Goal: Use online tool/utility: Utilize a website feature to perform a specific function

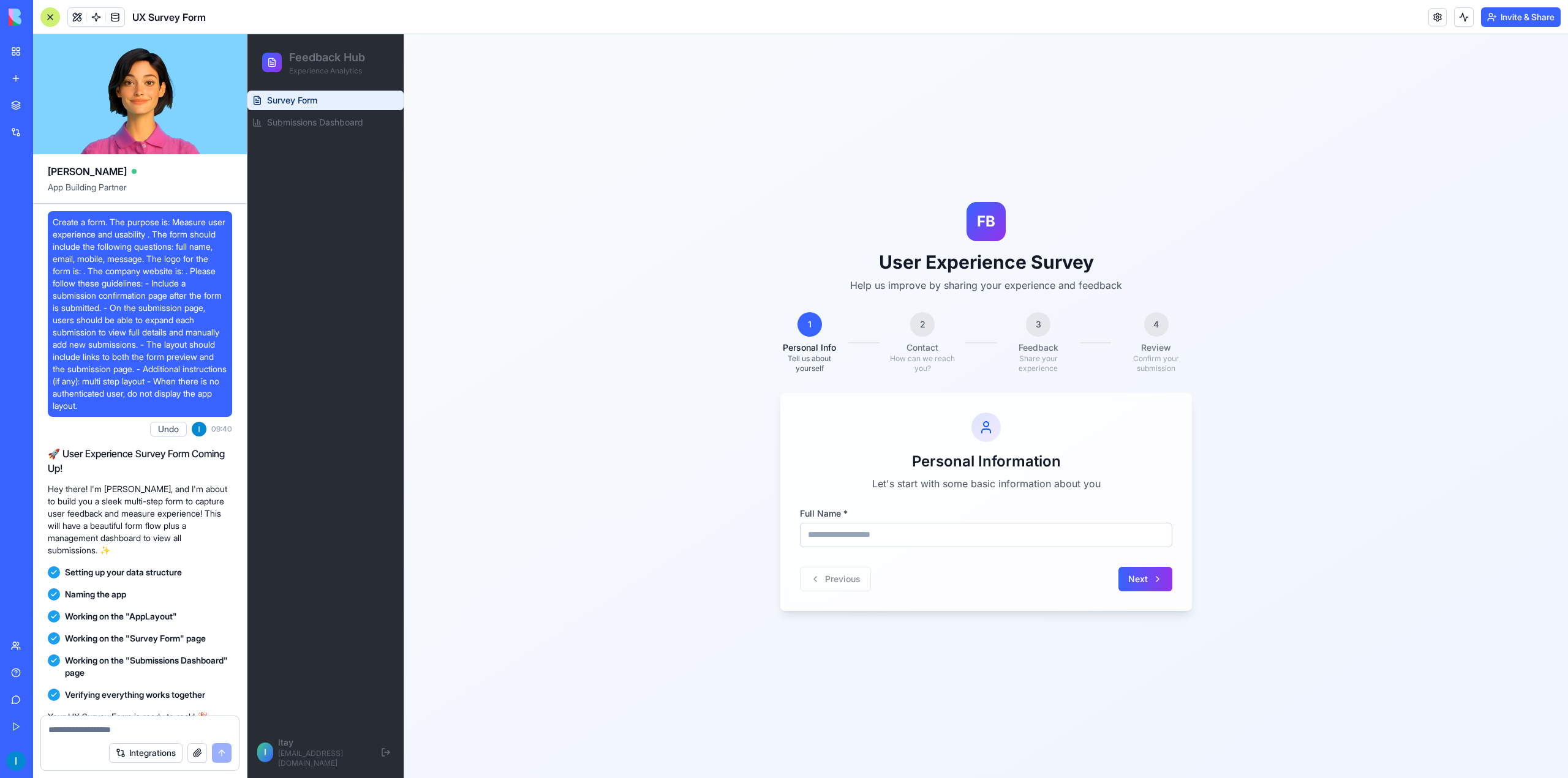
scroll to position [117, 0]
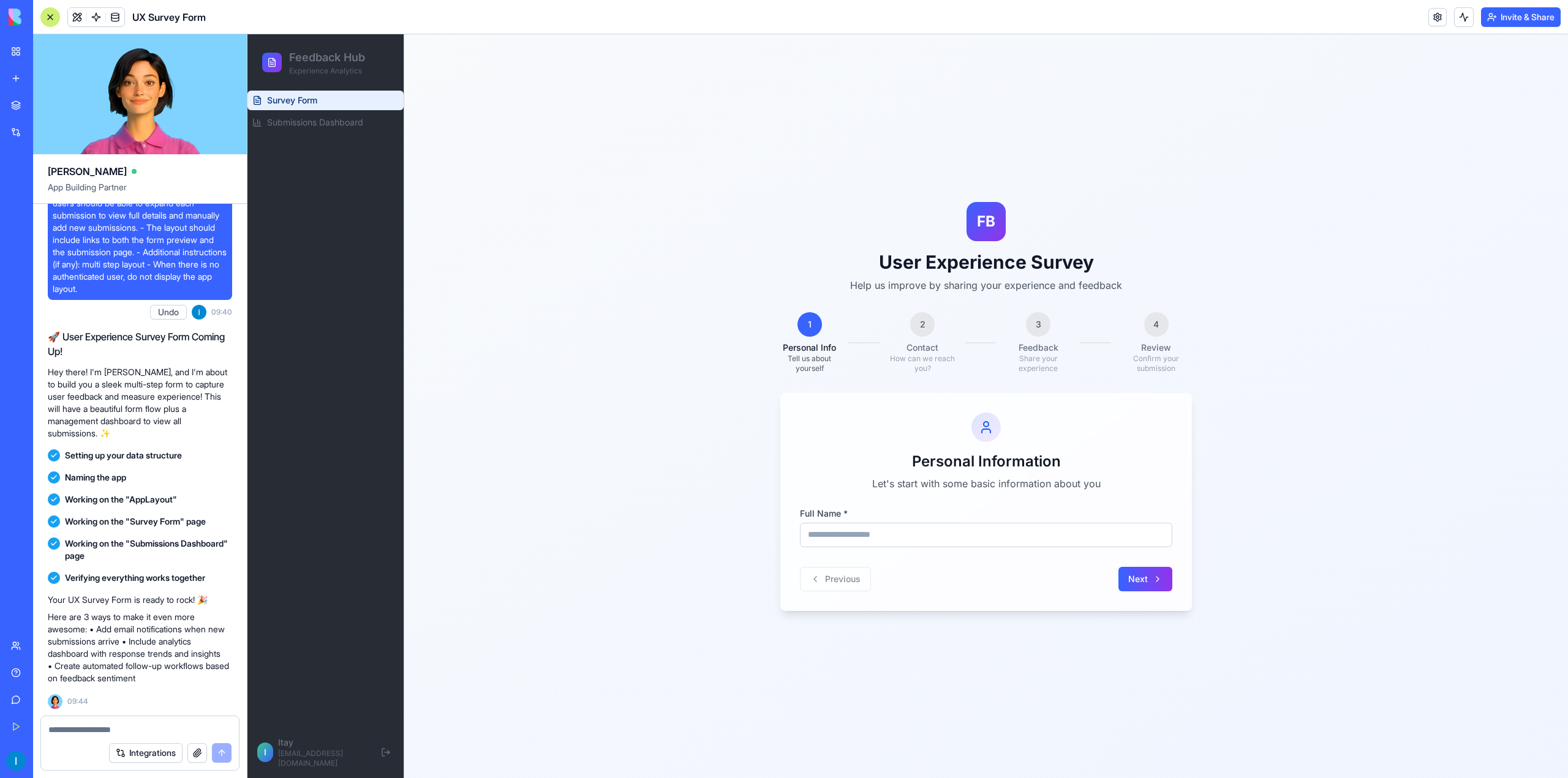
click at [936, 540] on input "Full Name *" at bounding box center [986, 535] width 372 height 25
type input "*********"
click at [1155, 576] on button "Next" at bounding box center [1146, 579] width 54 height 25
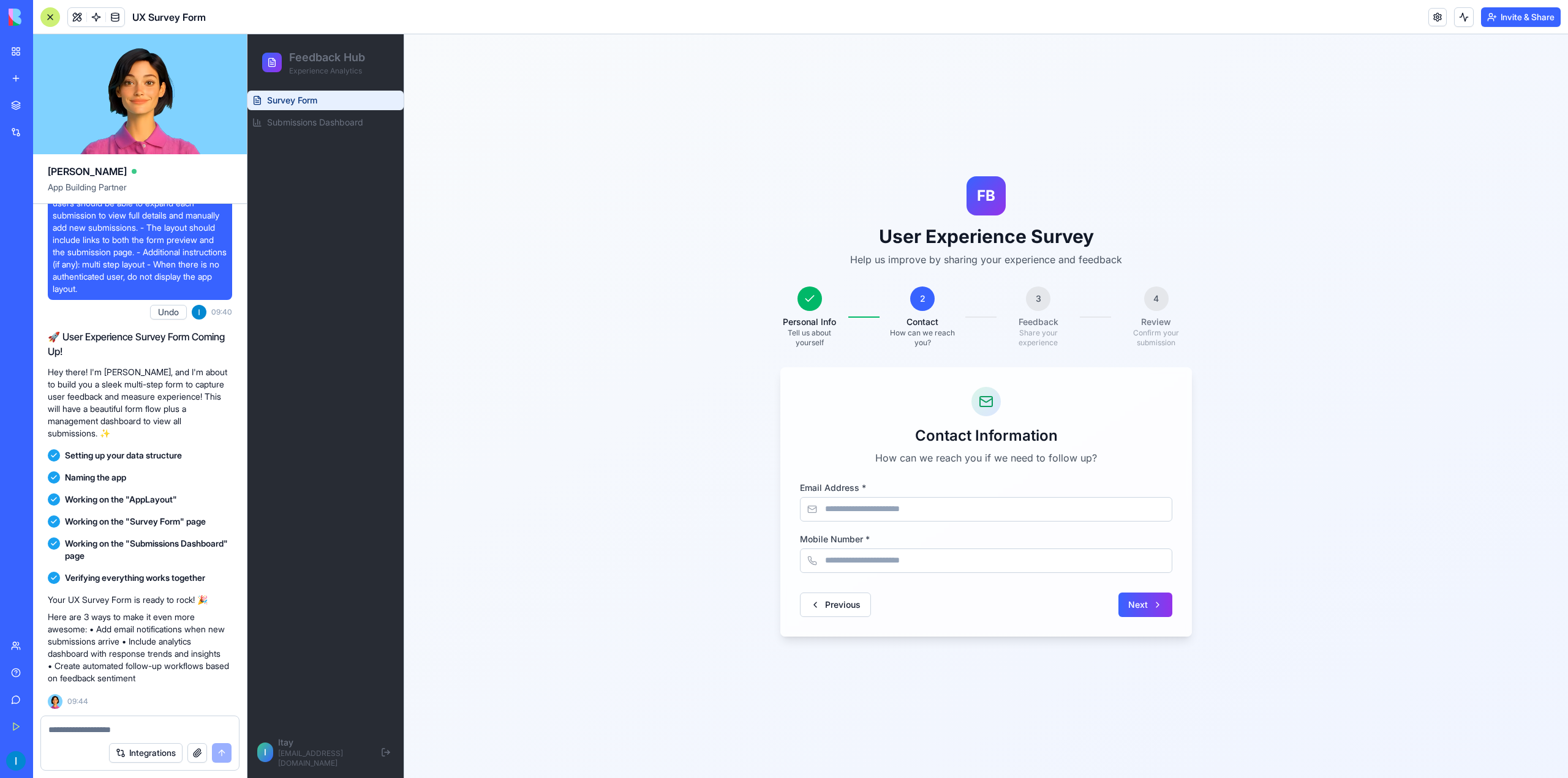
click at [964, 517] on input "Email Address *" at bounding box center [986, 510] width 372 height 25
type input "**********"
click at [918, 558] on input "Mobile Number *" at bounding box center [986, 561] width 372 height 25
type input "**********"
click at [1148, 594] on button "Next" at bounding box center [1146, 605] width 54 height 25
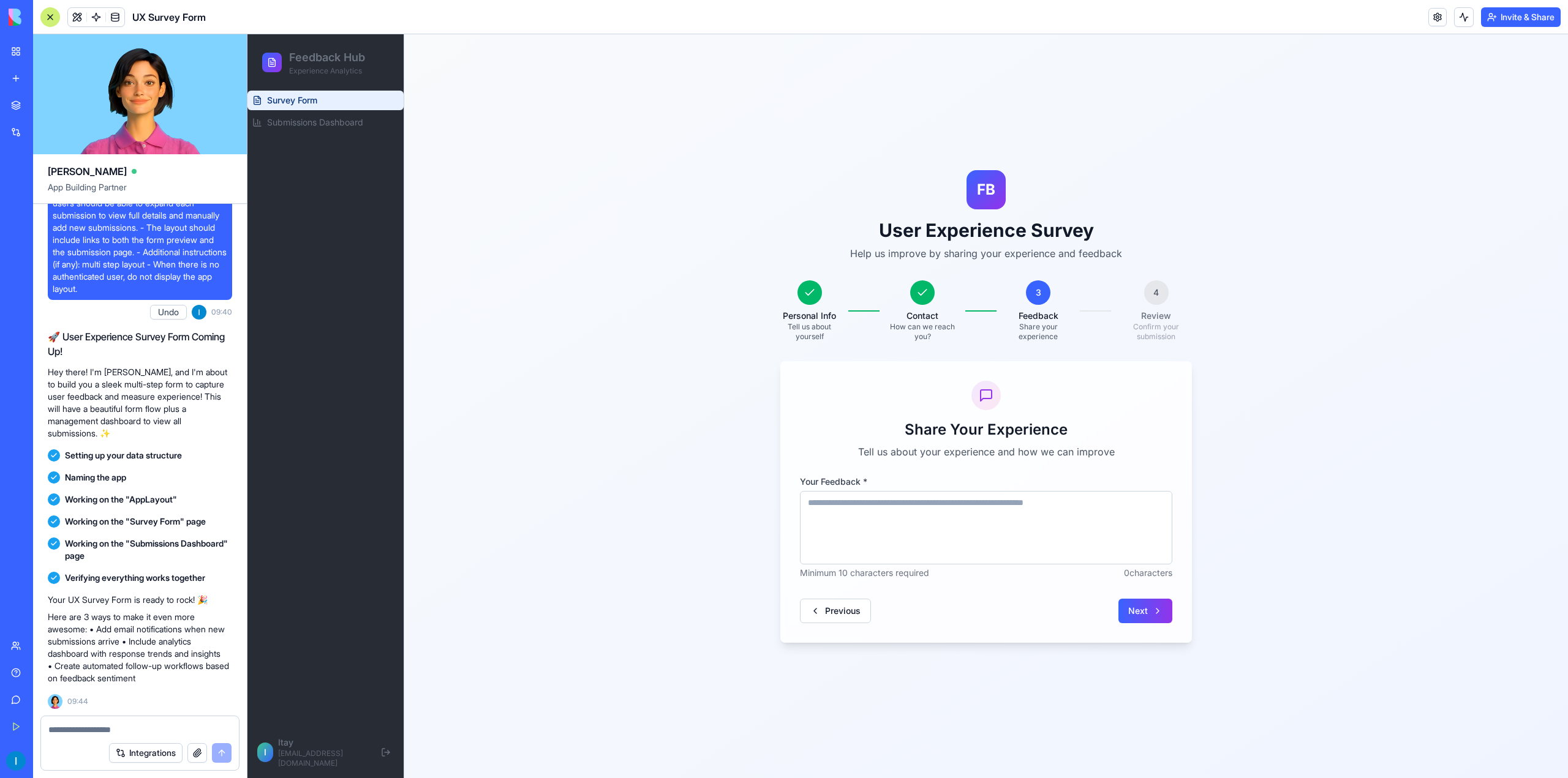
click at [954, 531] on textarea "Your Feedback *" at bounding box center [986, 528] width 372 height 74
type textarea "**********"
click at [1131, 612] on button "Next" at bounding box center [1146, 611] width 54 height 25
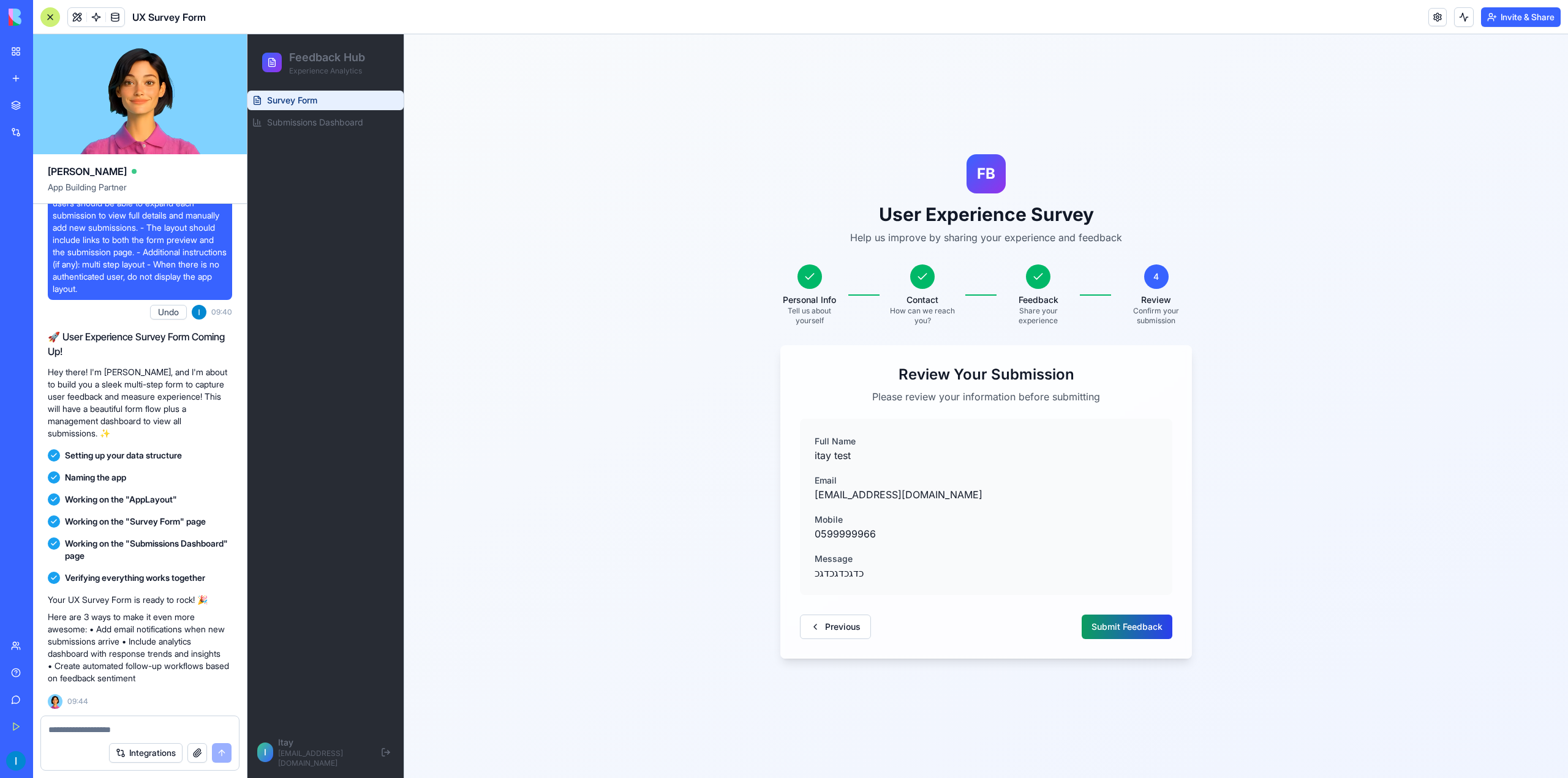
click at [1128, 628] on button "Submit Feedback" at bounding box center [1127, 627] width 91 height 25
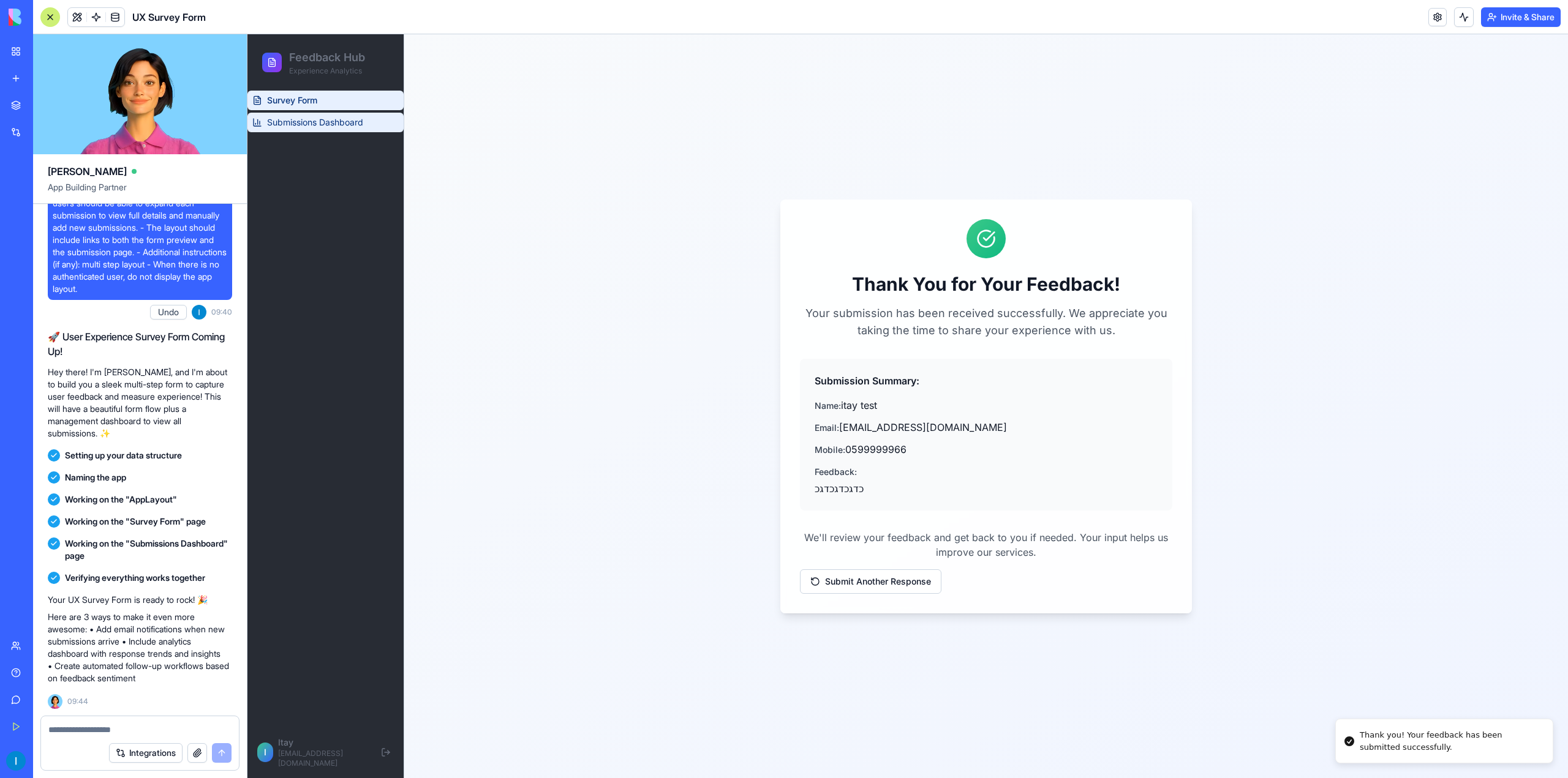
click at [299, 125] on span "Submissions Dashboard" at bounding box center [315, 122] width 96 height 12
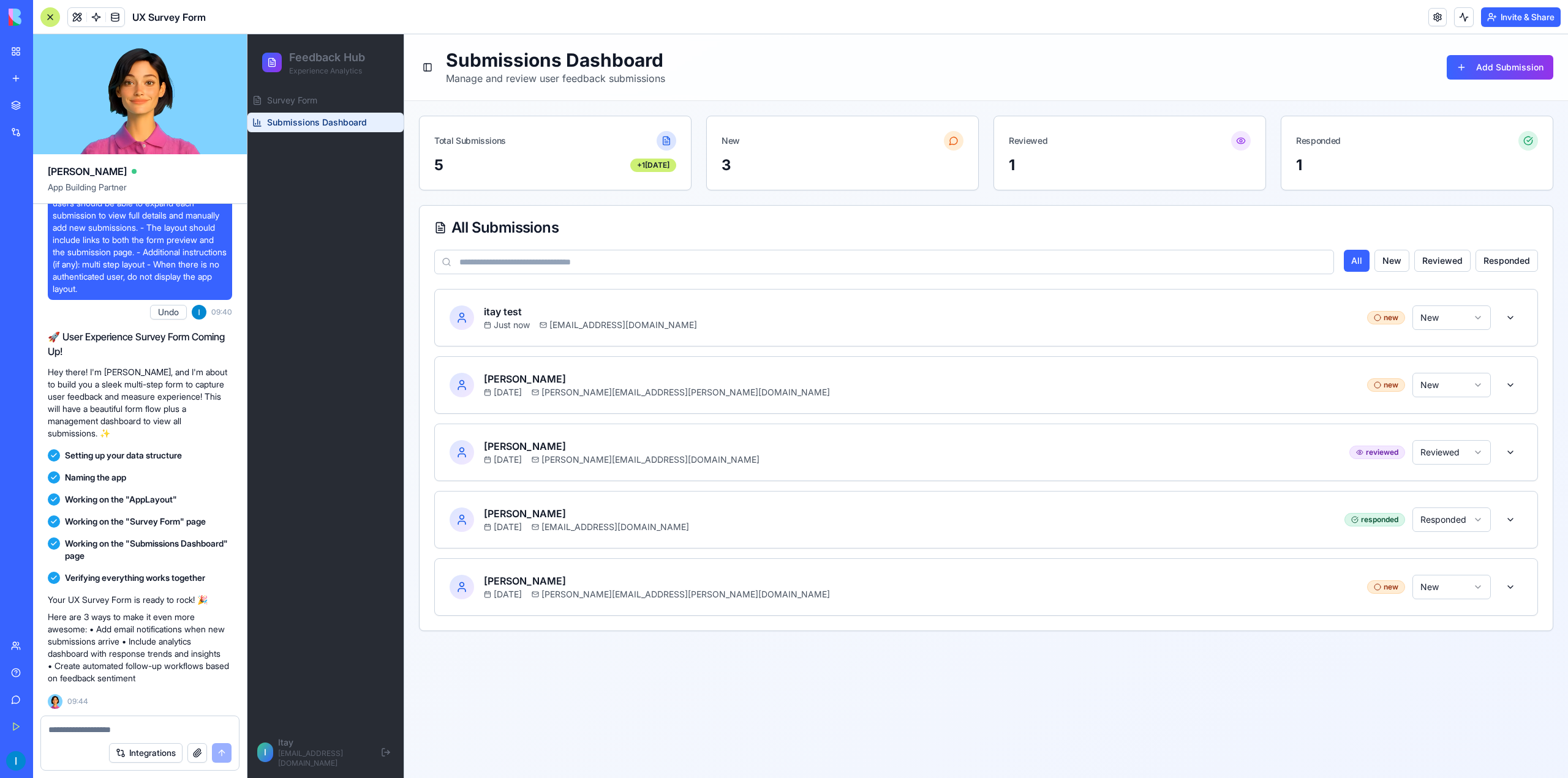
click at [36, 58] on link "My Workspace" at bounding box center [28, 52] width 49 height 25
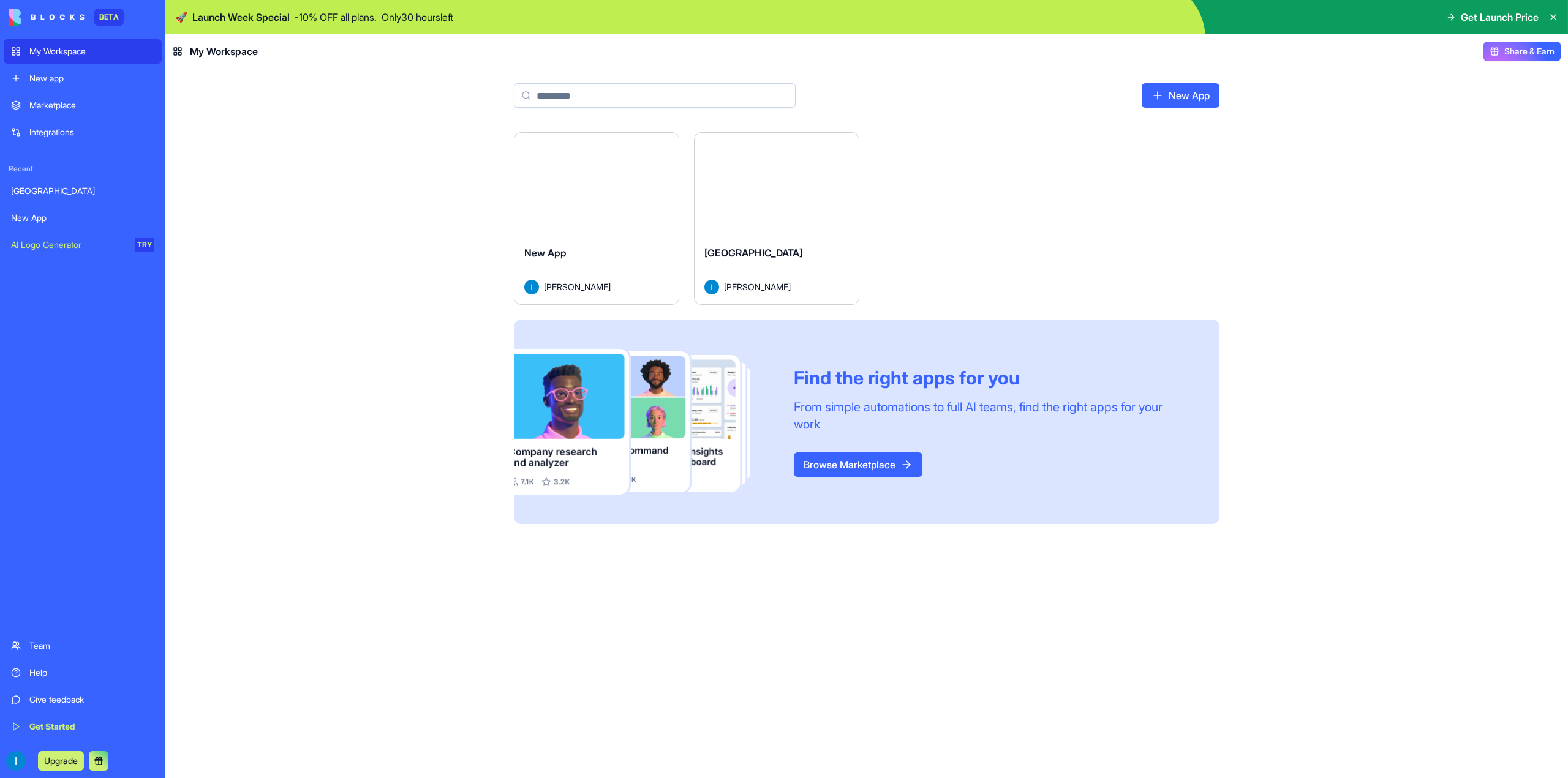
click at [73, 69] on link "New app" at bounding box center [82, 79] width 158 height 25
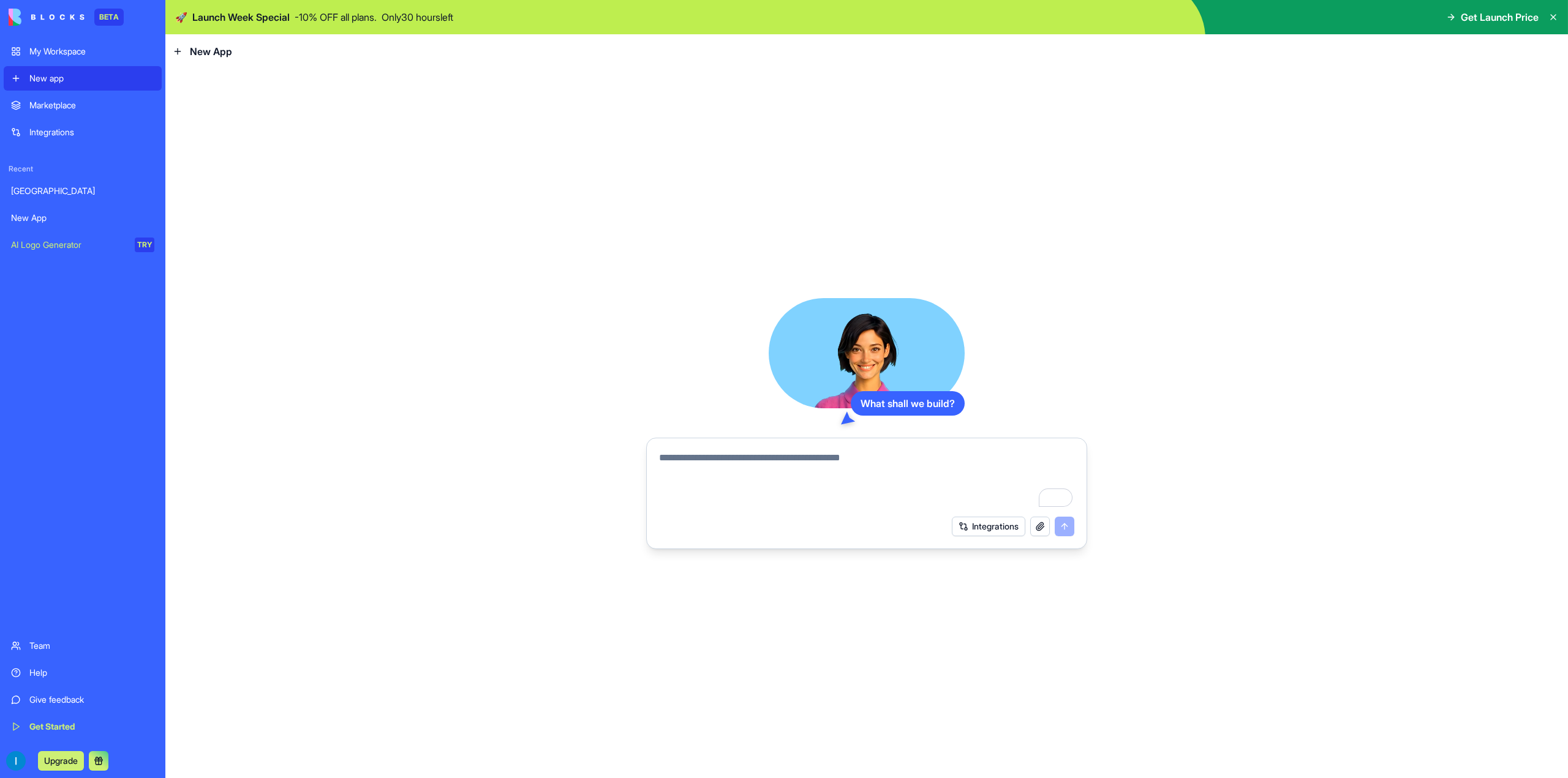
click at [896, 492] on textarea "To enrich screen reader interactions, please activate Accessibility in Grammarl…" at bounding box center [867, 480] width 415 height 59
click at [65, 111] on link "Marketplace" at bounding box center [82, 106] width 158 height 25
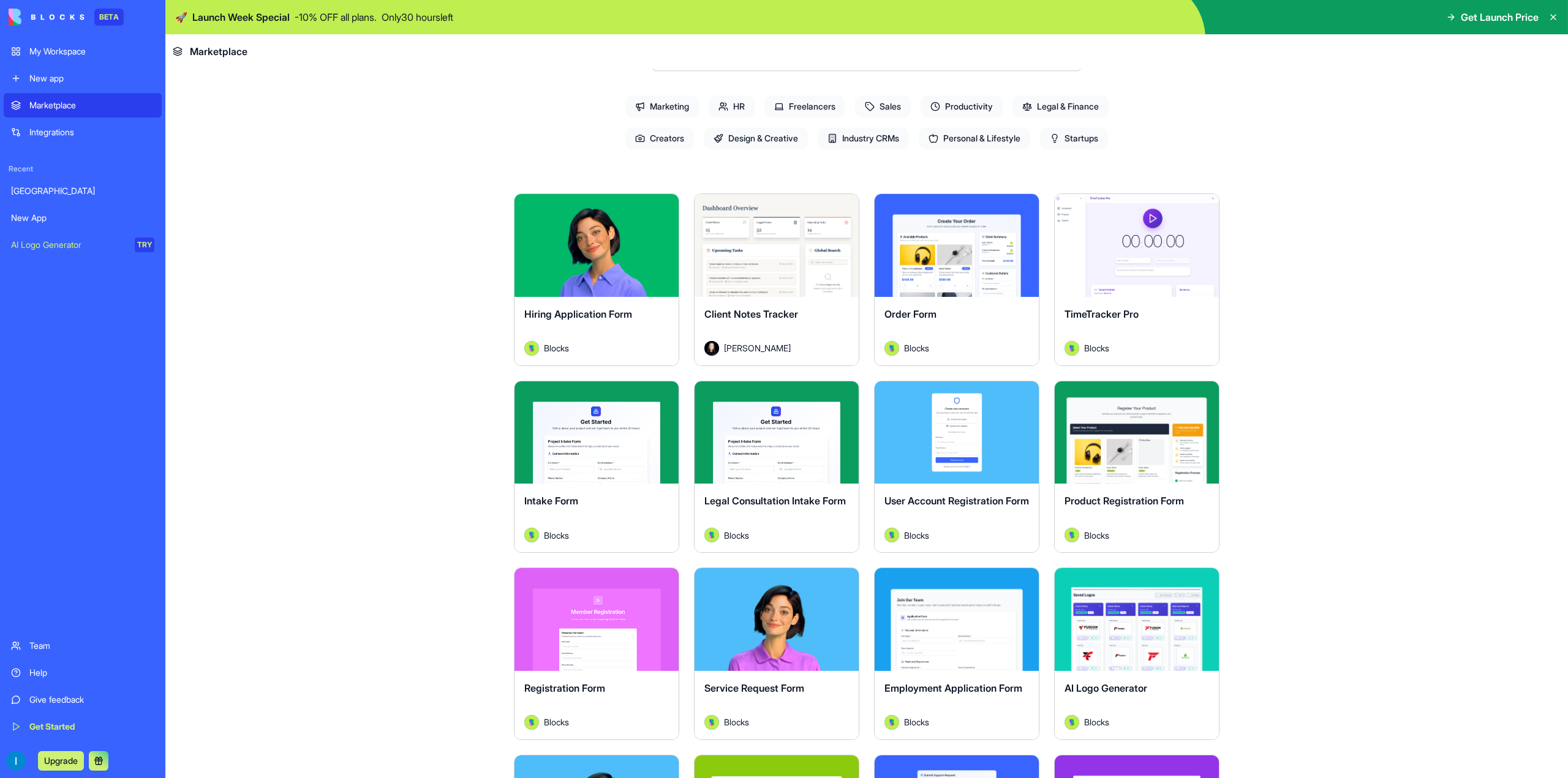
scroll to position [184, 0]
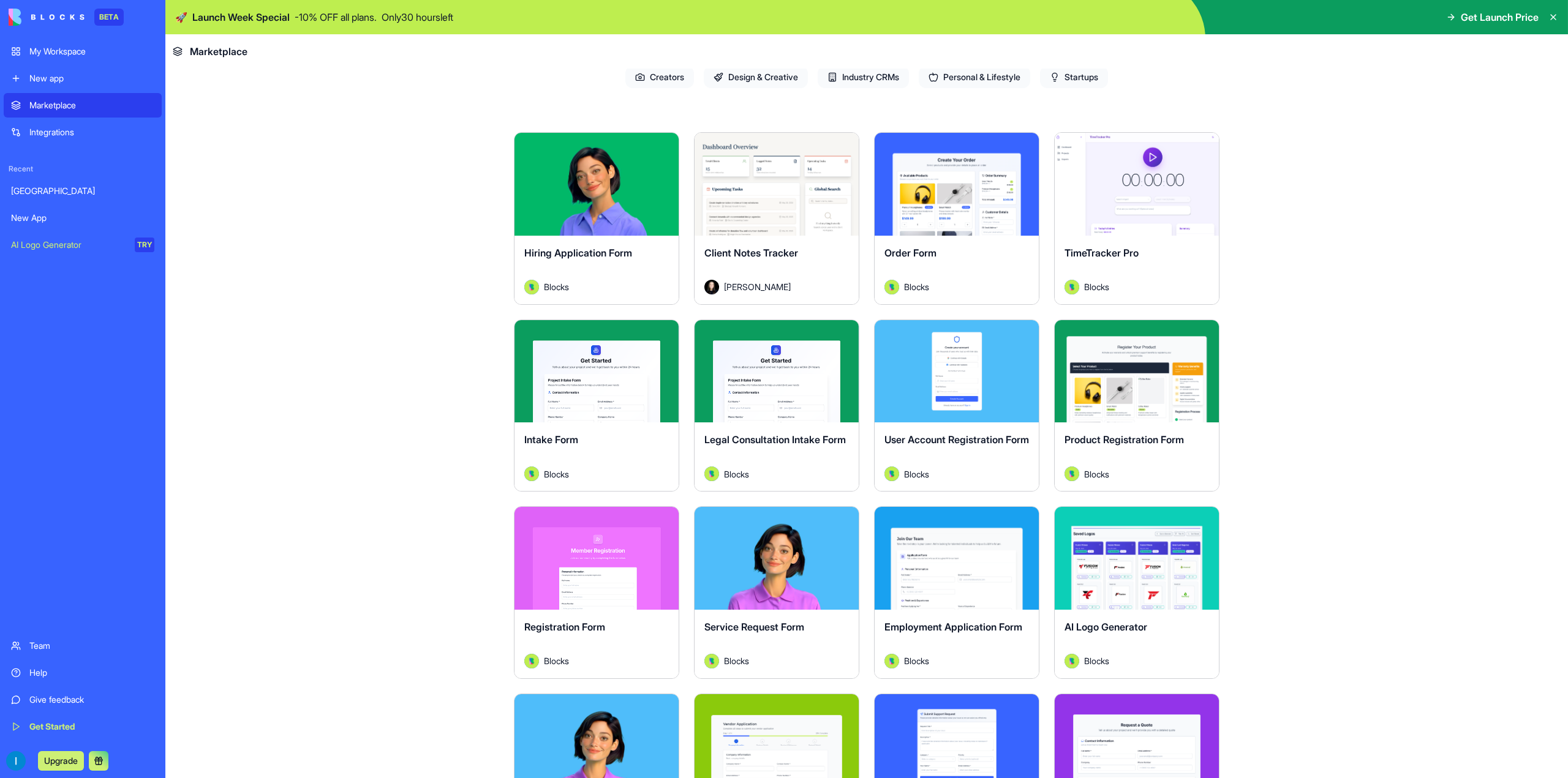
click at [1134, 228] on div "Explore" at bounding box center [1137, 184] width 164 height 103
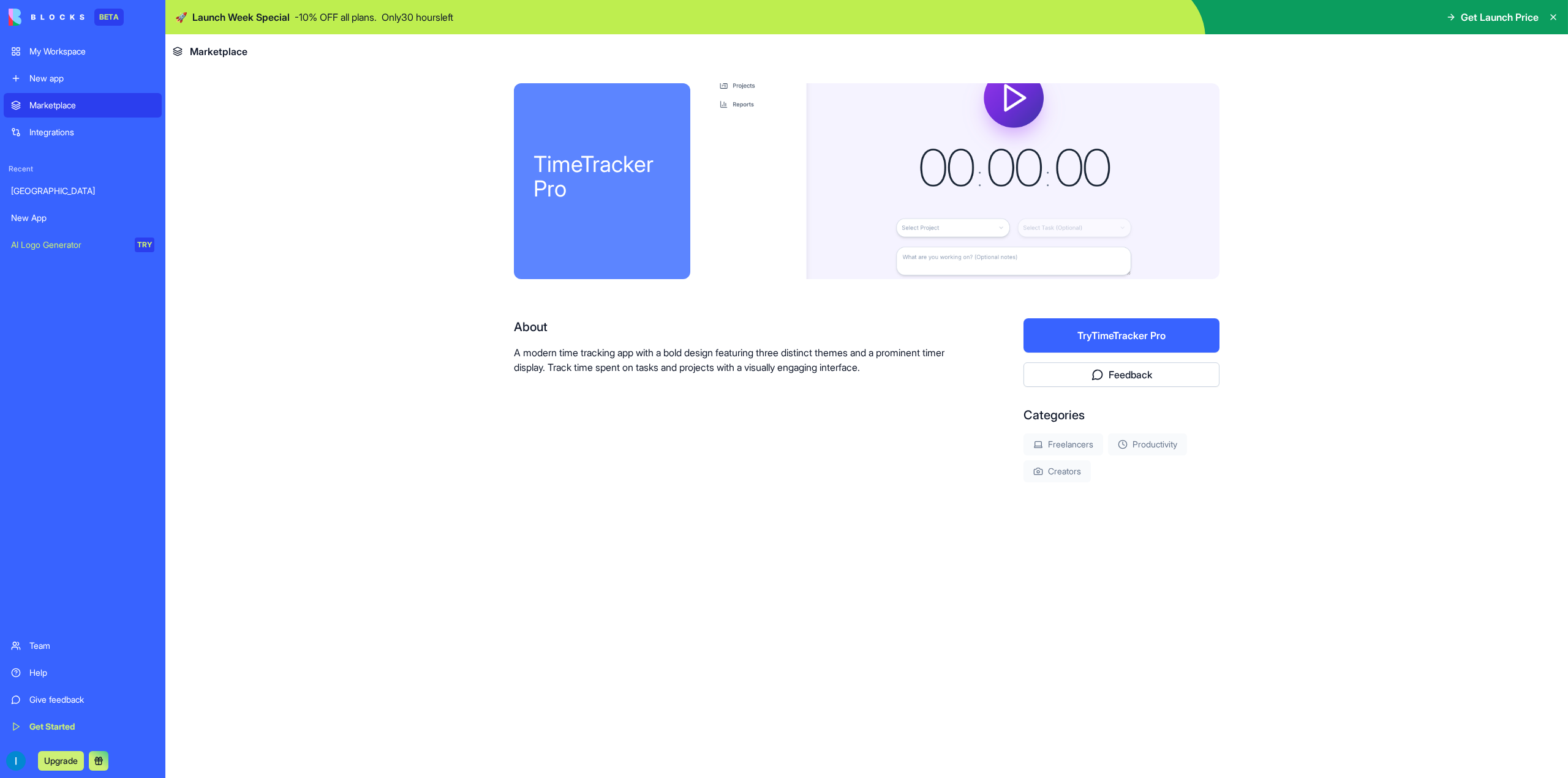
click at [1111, 180] on div at bounding box center [965, 181] width 510 height 196
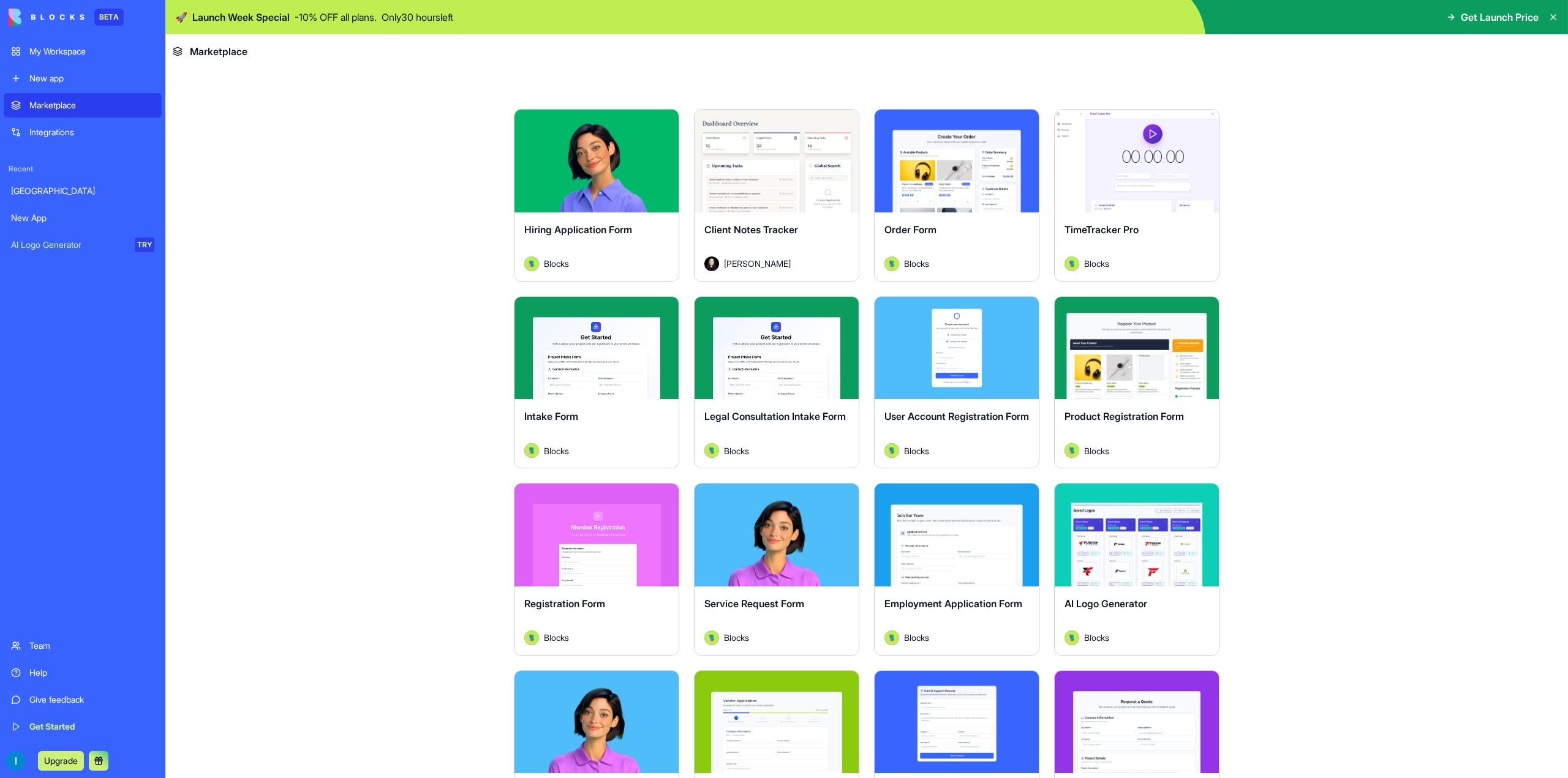
scroll to position [306, 0]
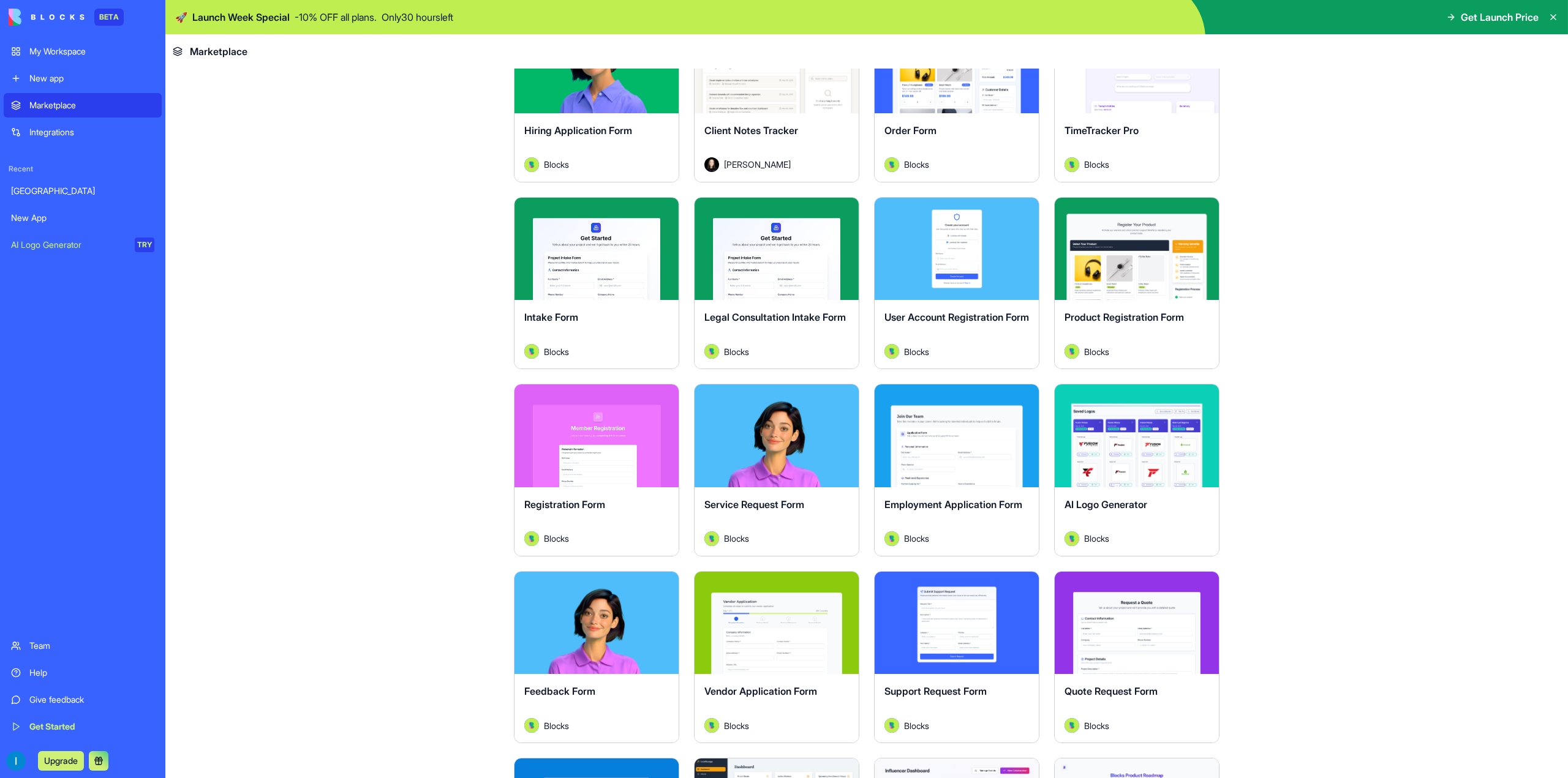
click at [48, 224] on link "New App" at bounding box center [82, 218] width 158 height 25
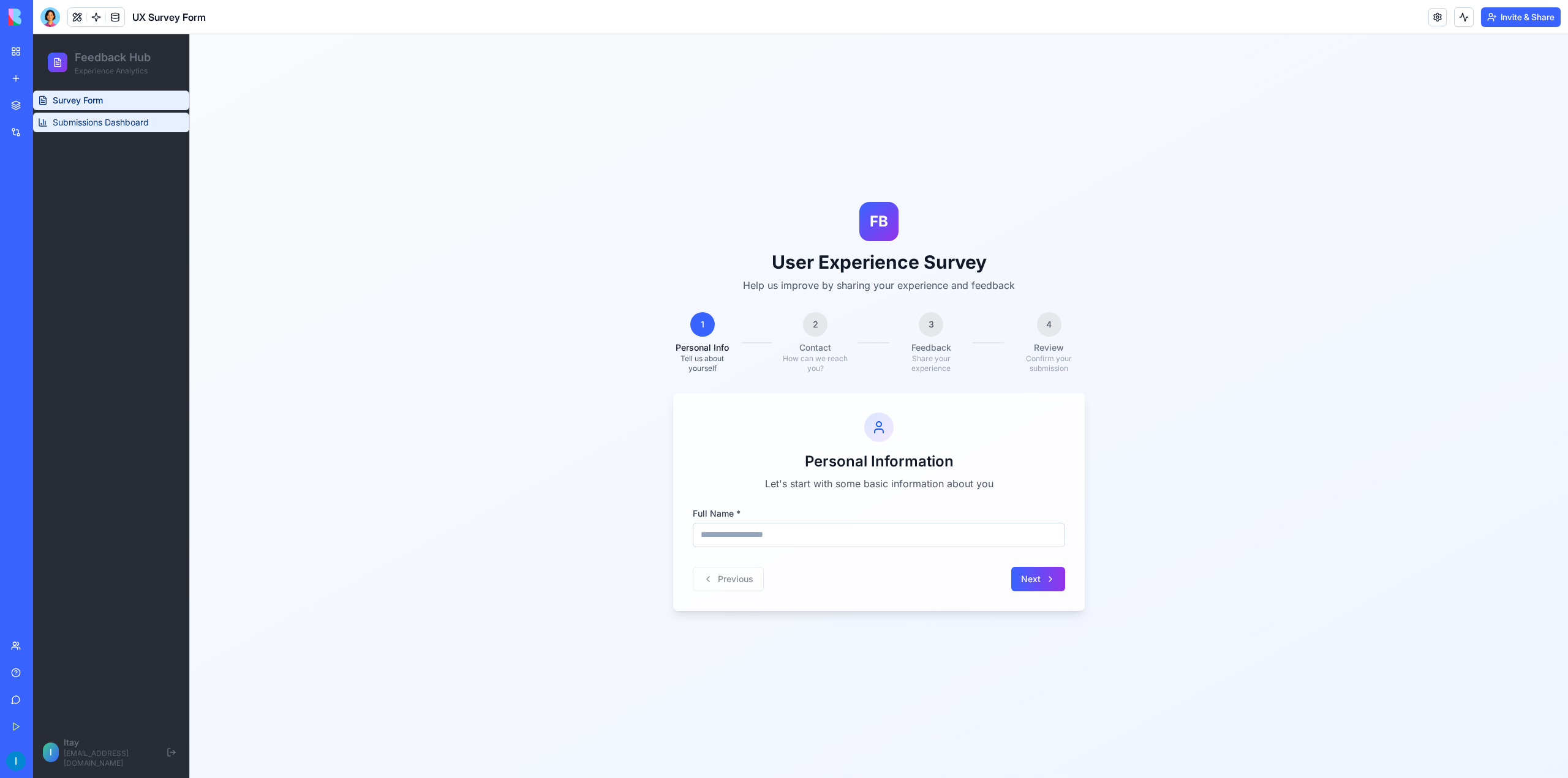
click at [109, 128] on link "Submissions Dashboard" at bounding box center [111, 122] width 156 height 20
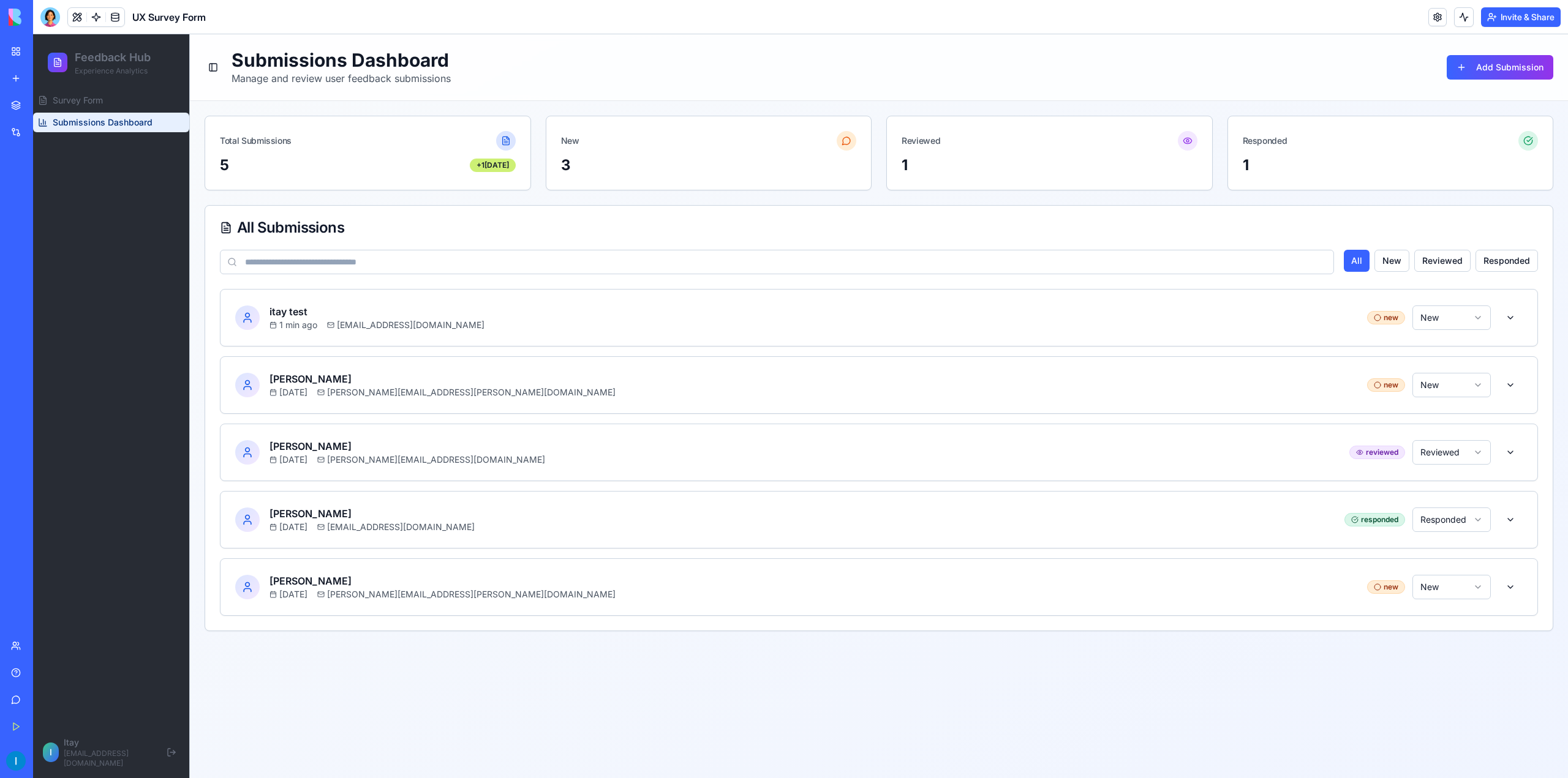
click at [11, 48] on link "My Workspace" at bounding box center [28, 52] width 49 height 25
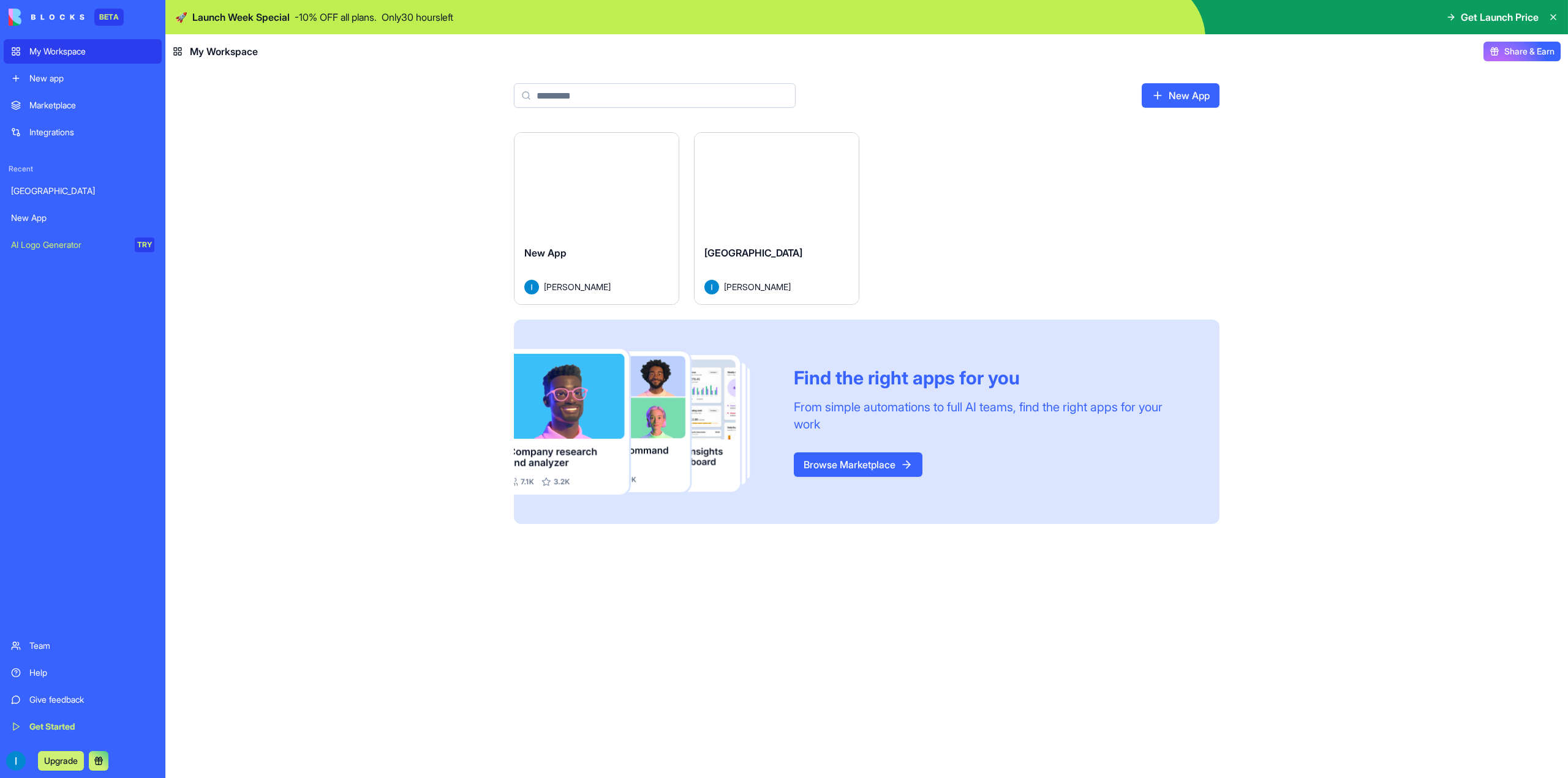
click at [81, 198] on link "[GEOGRAPHIC_DATA]" at bounding box center [82, 191] width 158 height 25
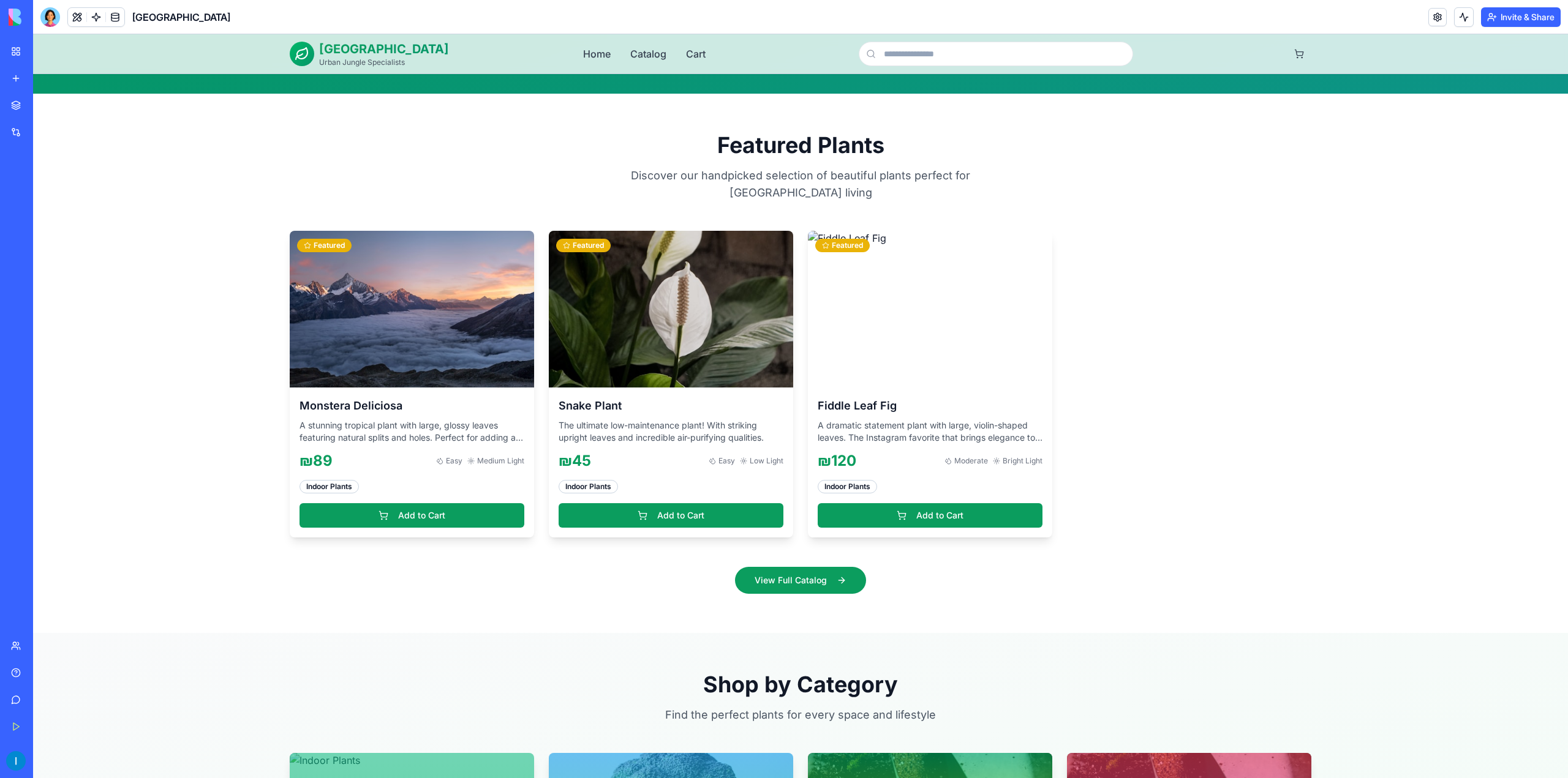
scroll to position [429, 0]
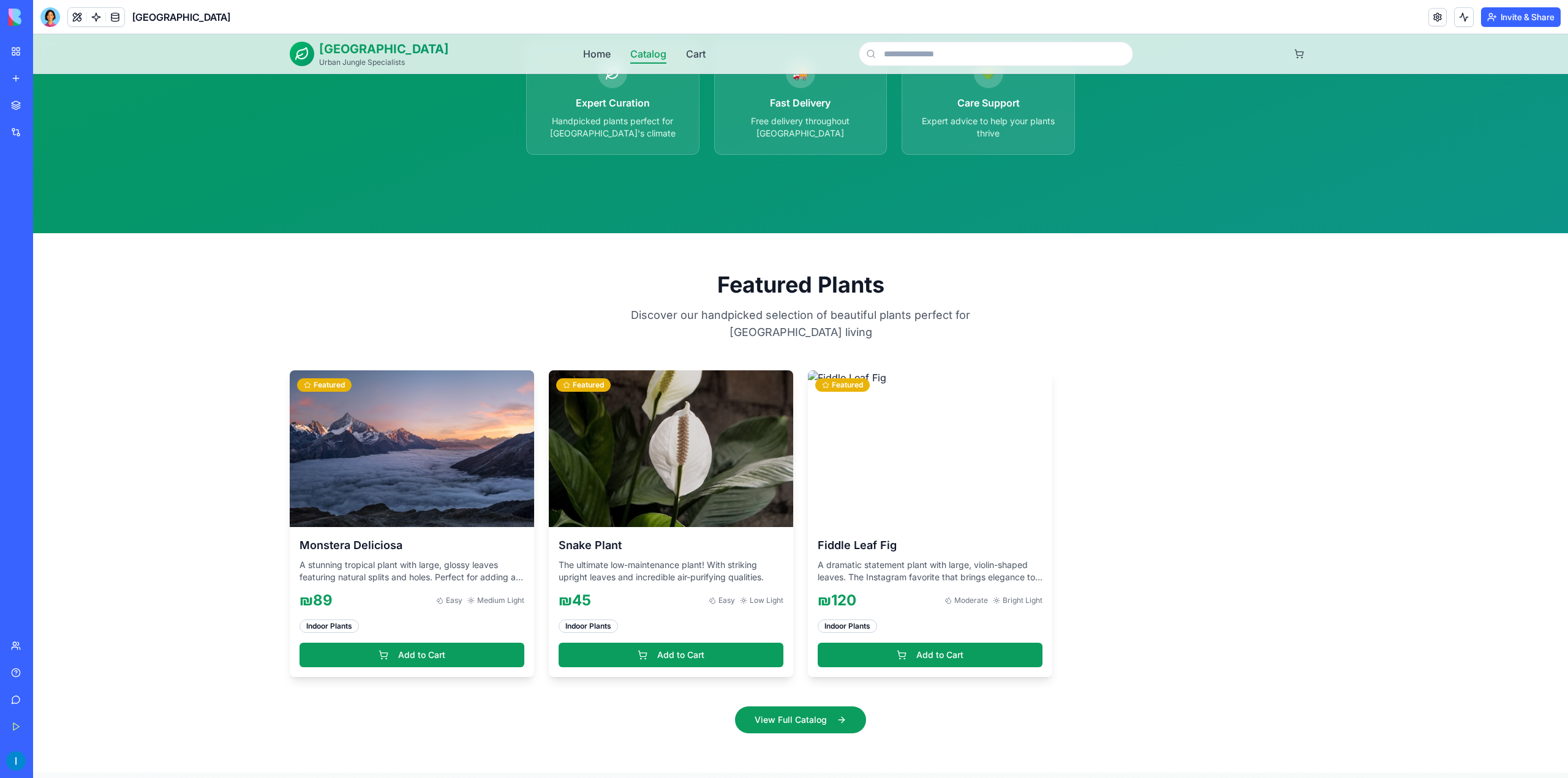
click at [653, 52] on link "Catalog" at bounding box center [648, 54] width 36 height 15
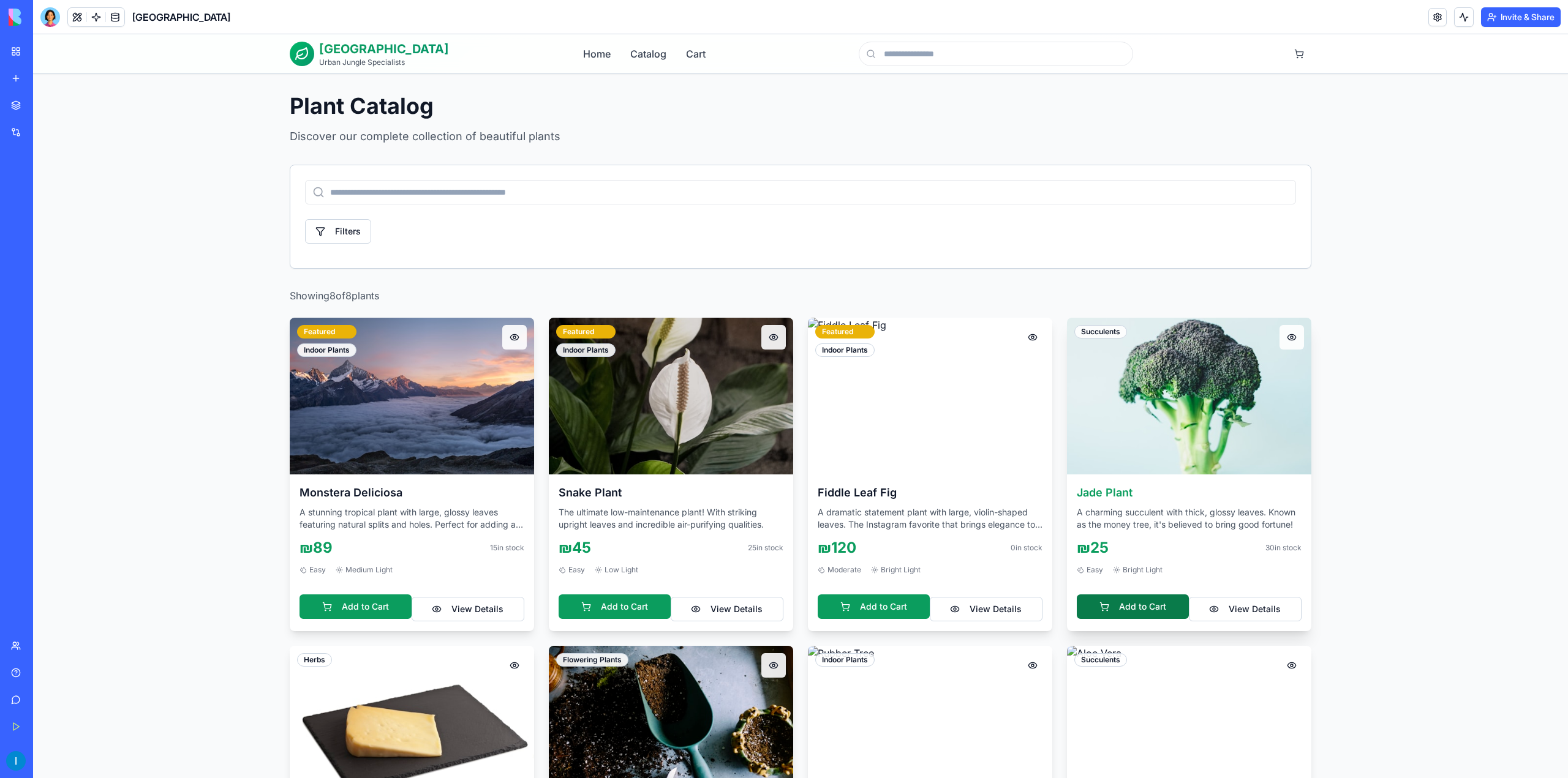
click at [1149, 617] on button "Add to Cart" at bounding box center [1133, 607] width 112 height 25
click at [1301, 50] on button "1" at bounding box center [1299, 54] width 25 height 25
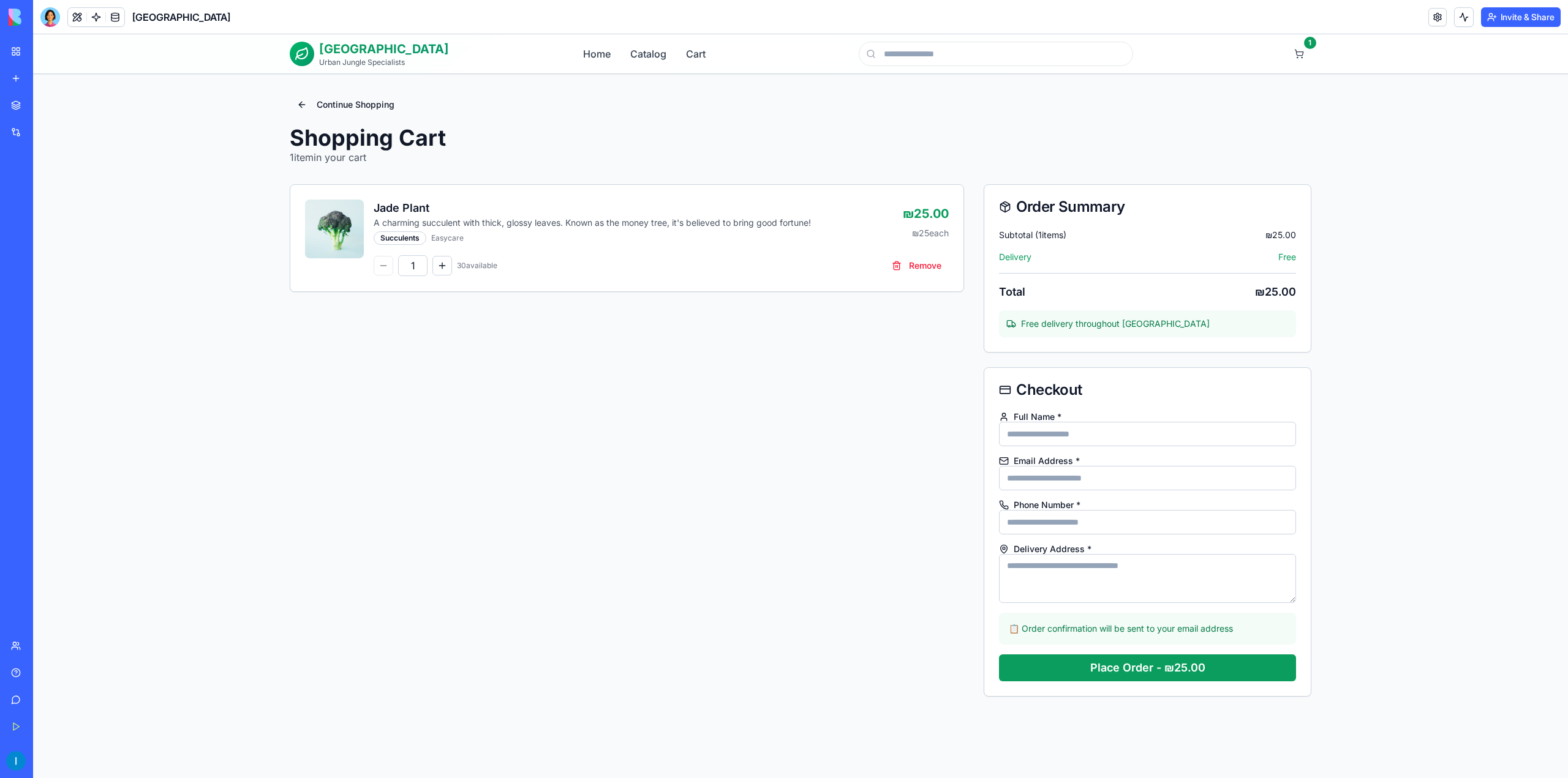
click at [1061, 420] on label "Full Name *" at bounding box center [1148, 417] width 297 height 10
click at [1061, 422] on input "Full Name *" at bounding box center [1148, 434] width 297 height 25
click at [1165, 680] on button "Place Order - ₪25.00" at bounding box center [1148, 668] width 297 height 27
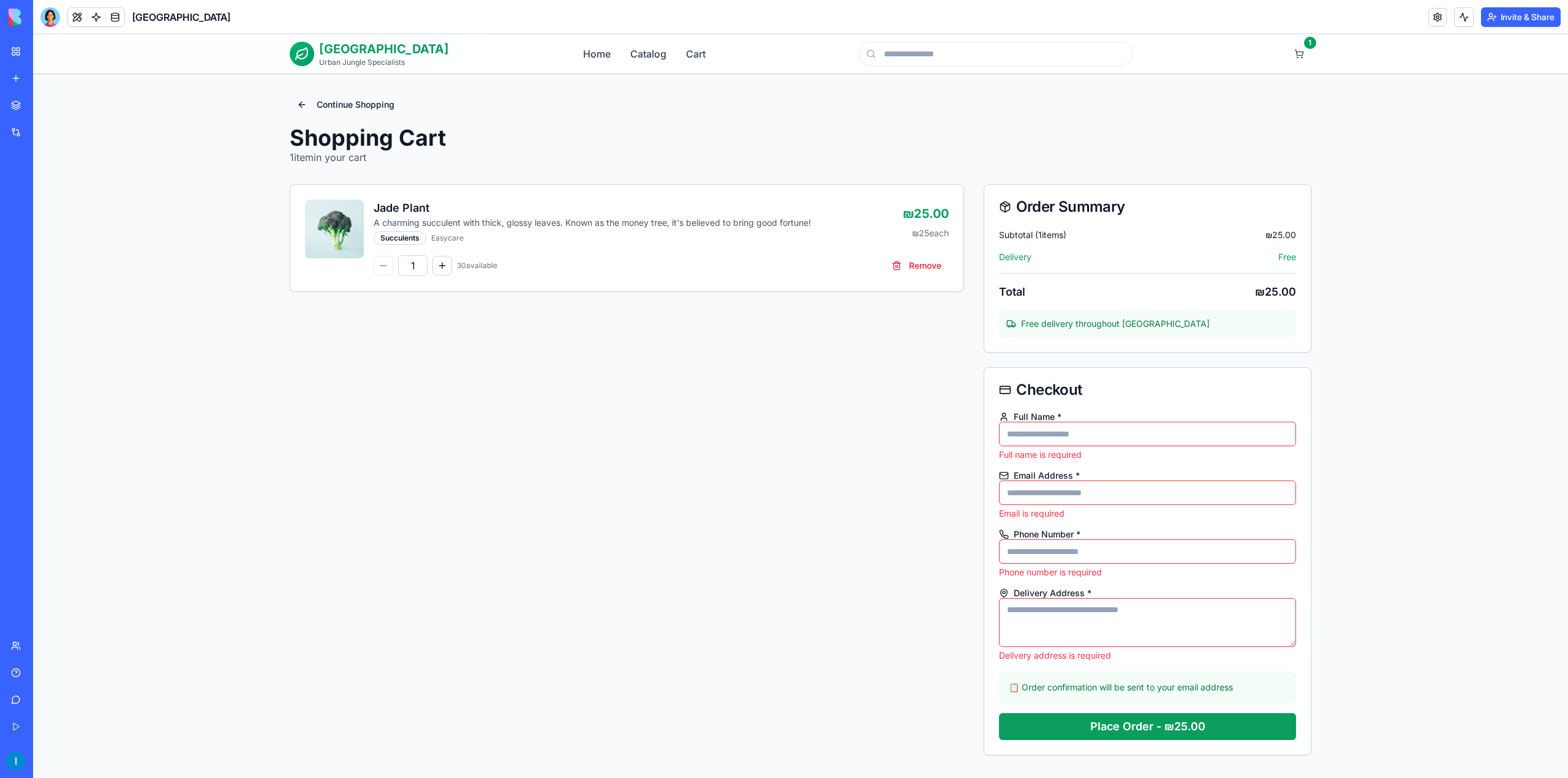
click at [375, 103] on button "Continue Shopping" at bounding box center [346, 105] width 112 height 22
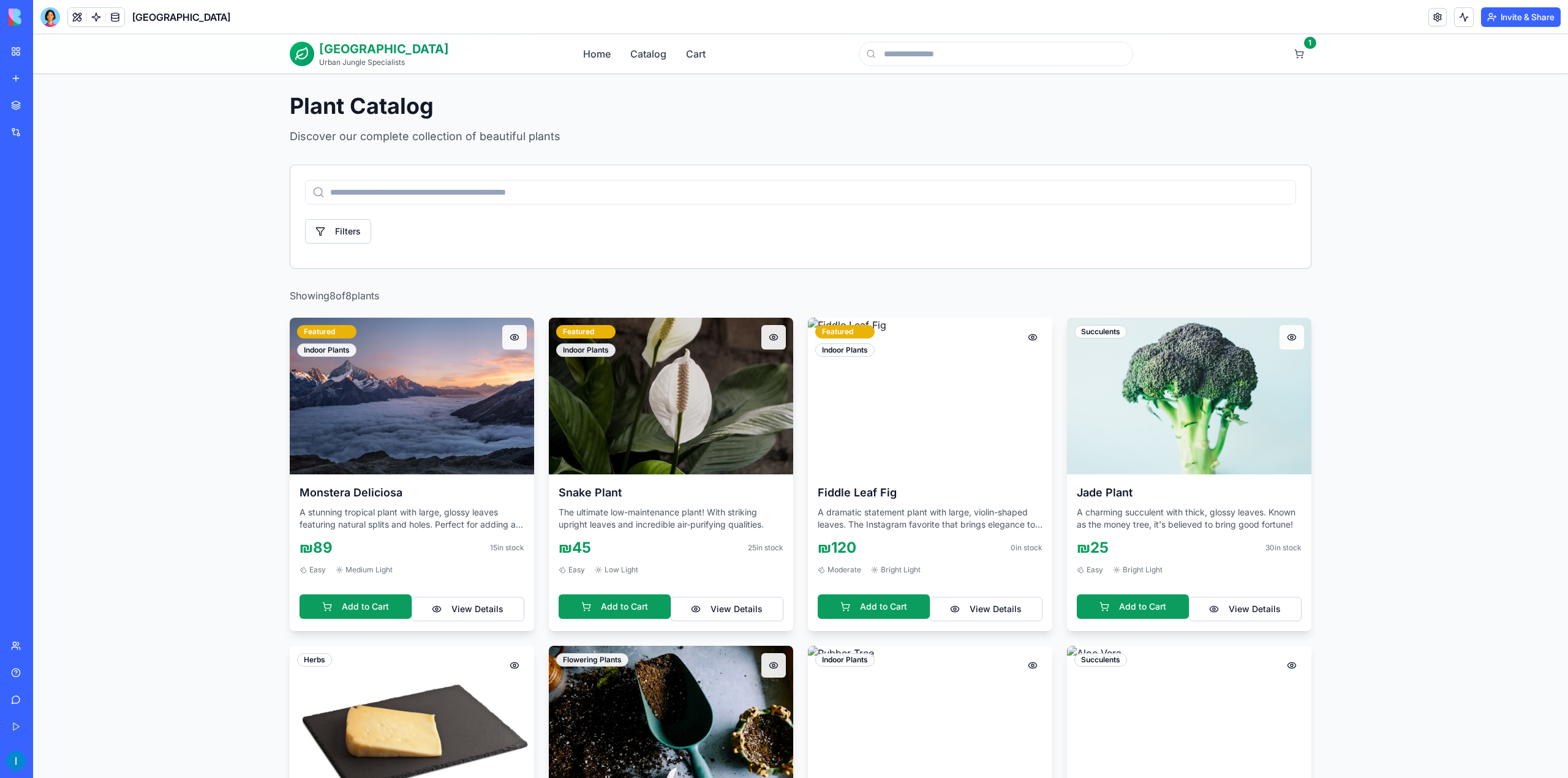
drag, startPoint x: 342, startPoint y: 69, endPoint x: 15, endPoint y: 101, distance: 328.6
click at [17, 100] on link "Marketplace" at bounding box center [28, 106] width 49 height 25
click at [12, 102] on link "Marketplace" at bounding box center [28, 106] width 49 height 25
click at [39, 135] on div "Integrations" at bounding box center [37, 132] width 16 height 12
click at [20, 53] on link "My Workspace" at bounding box center [28, 52] width 49 height 25
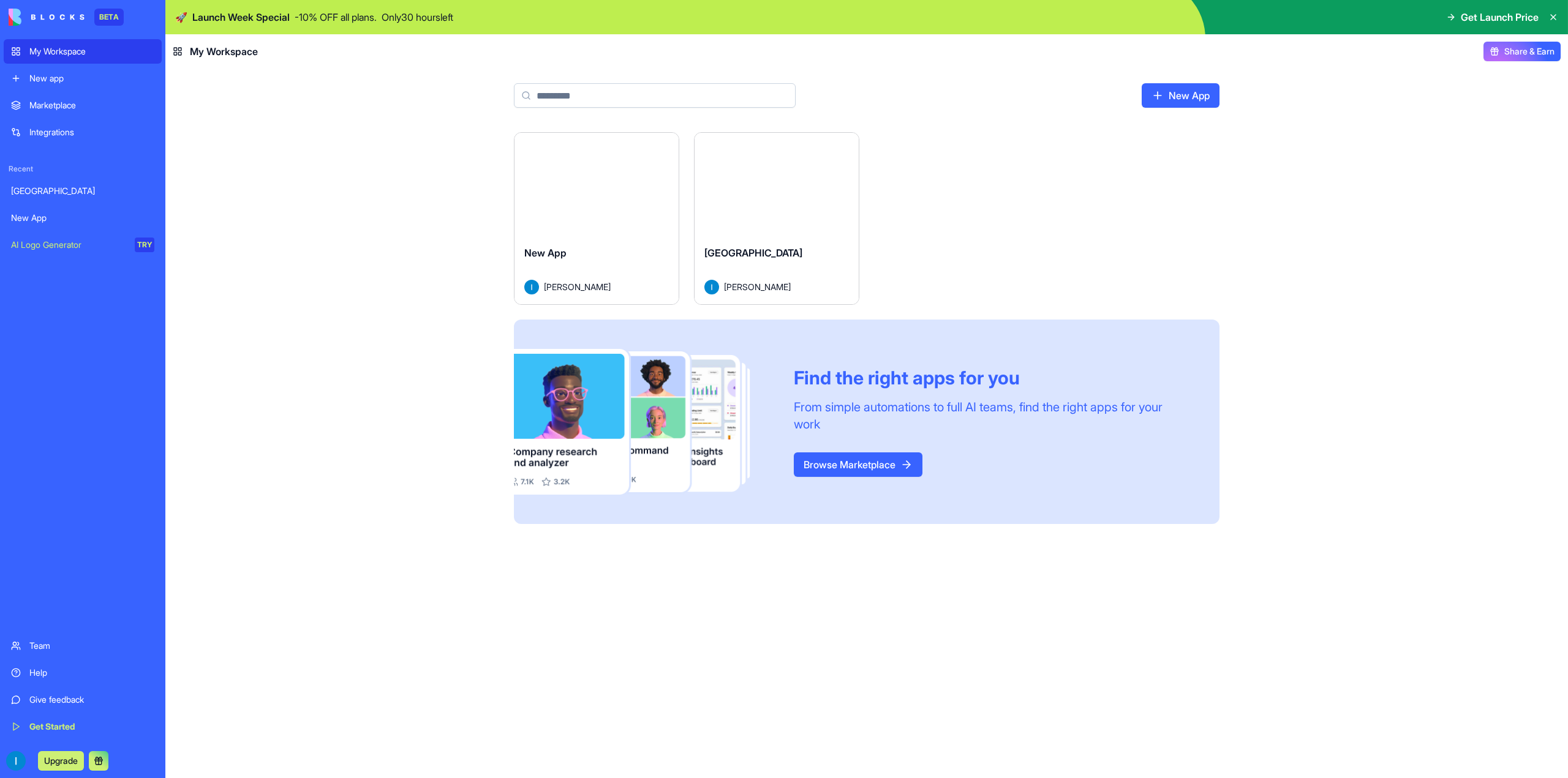
click at [68, 103] on div "Marketplace" at bounding box center [92, 106] width 125 height 12
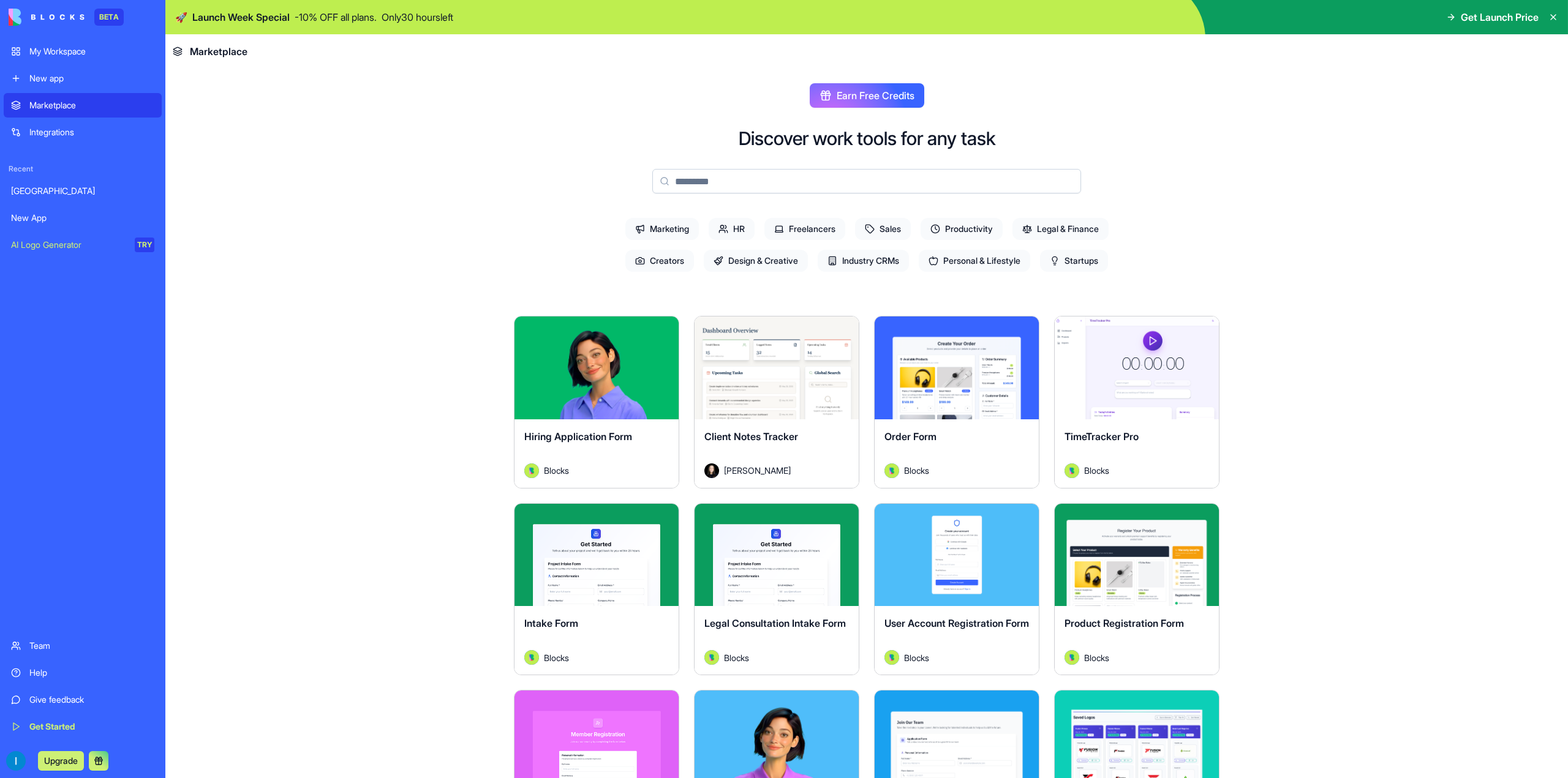
click at [1352, 287] on main "Earn Free Credits Discover work tools for any task Marketing HR Freelancers Sal…" at bounding box center [866, 424] width 1403 height 710
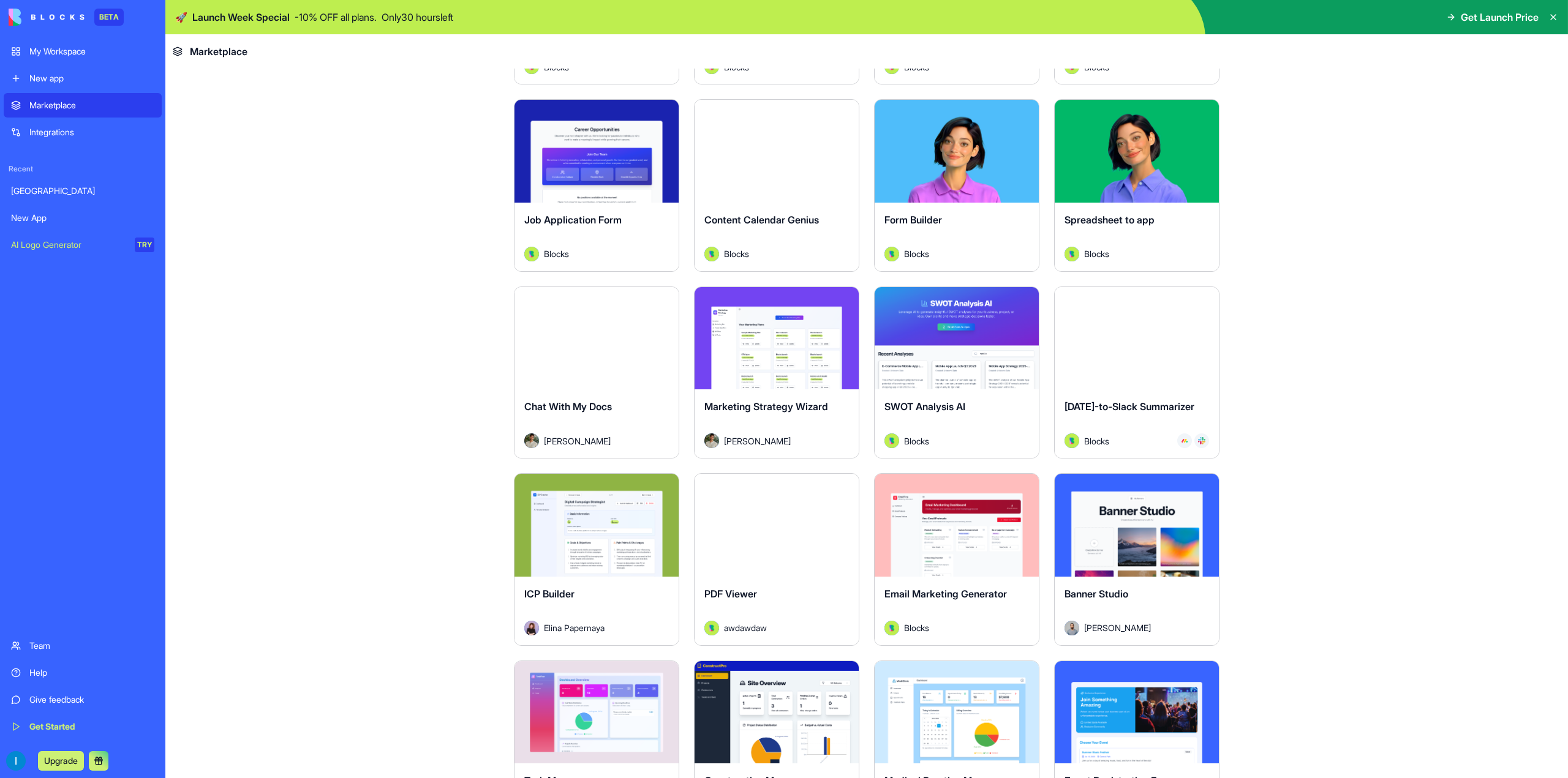
scroll to position [1714, 0]
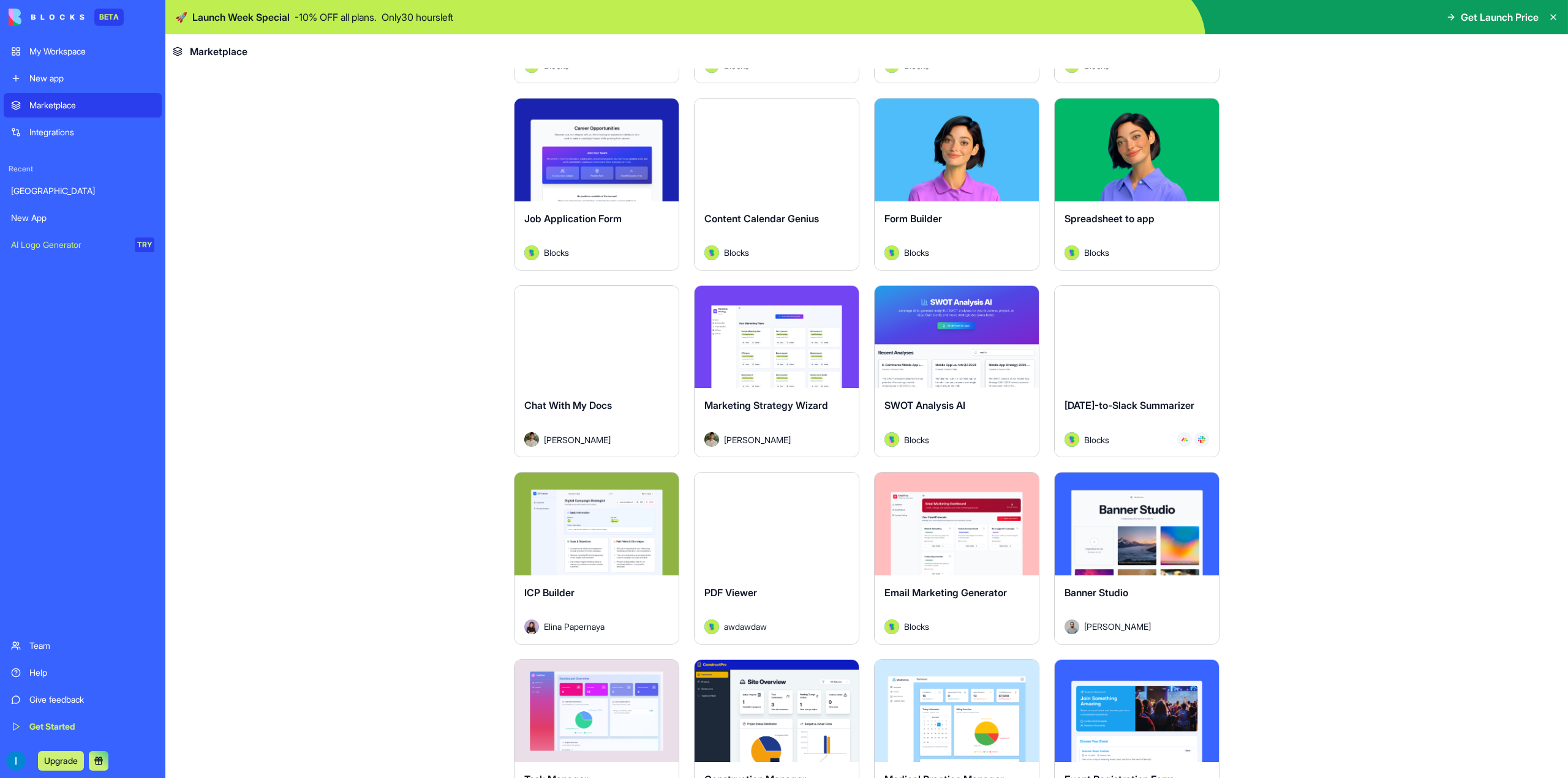
click at [976, 558] on div "Explore" at bounding box center [957, 524] width 164 height 103
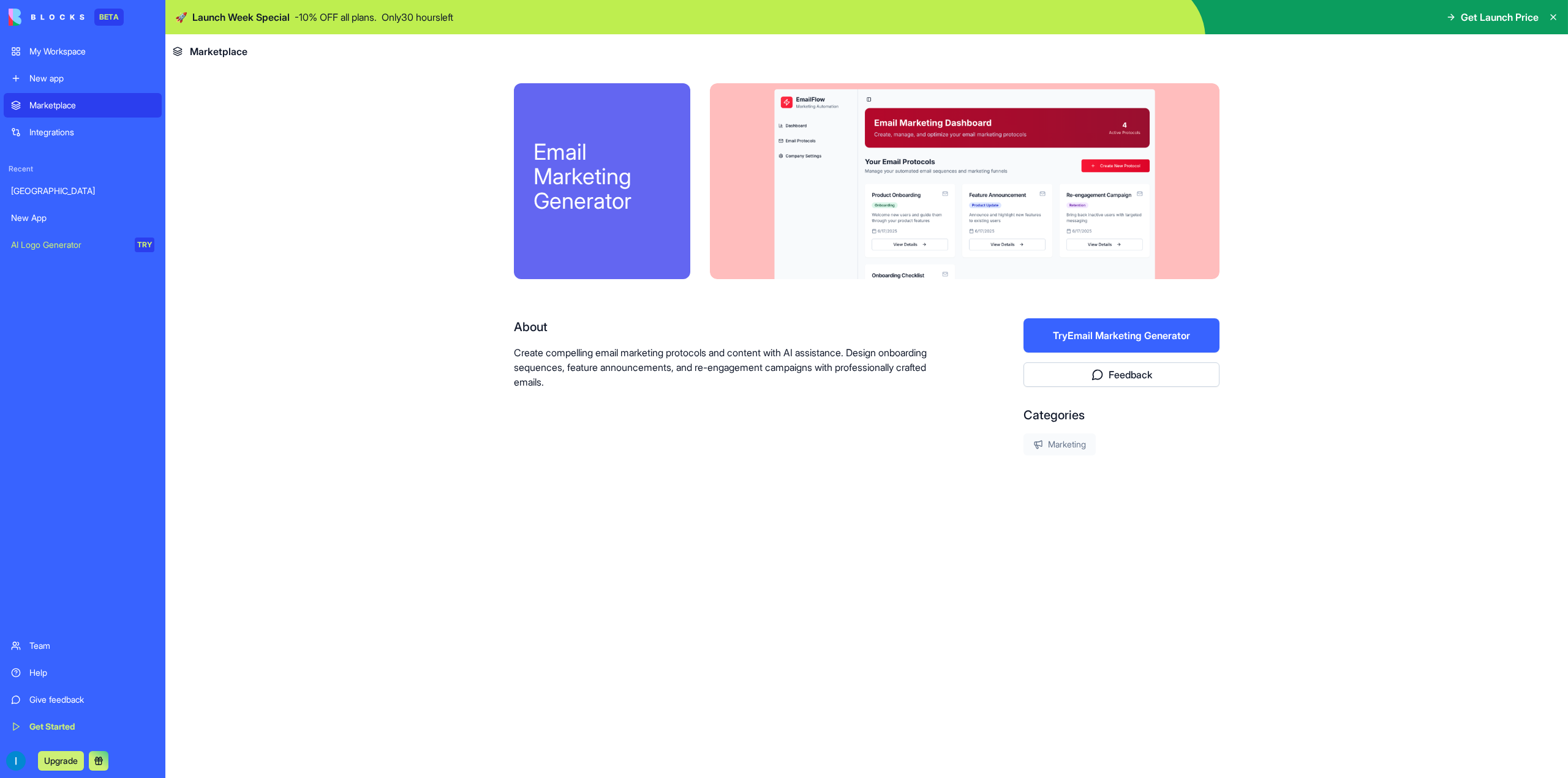
click at [1188, 335] on button "Try Email Marketing Generator" at bounding box center [1121, 335] width 196 height 34
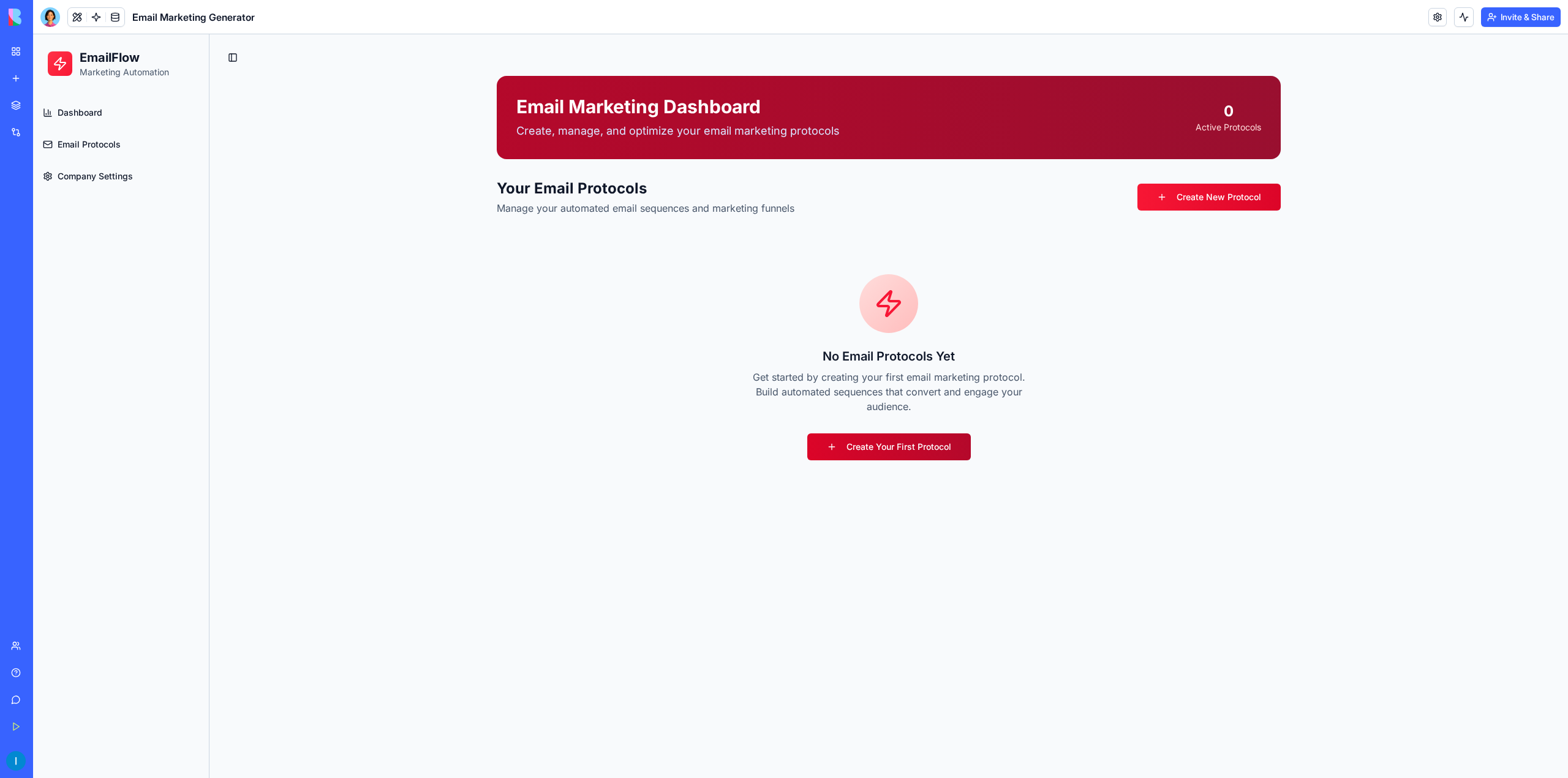
click at [923, 449] on link "Create Your First Protocol" at bounding box center [889, 447] width 163 height 27
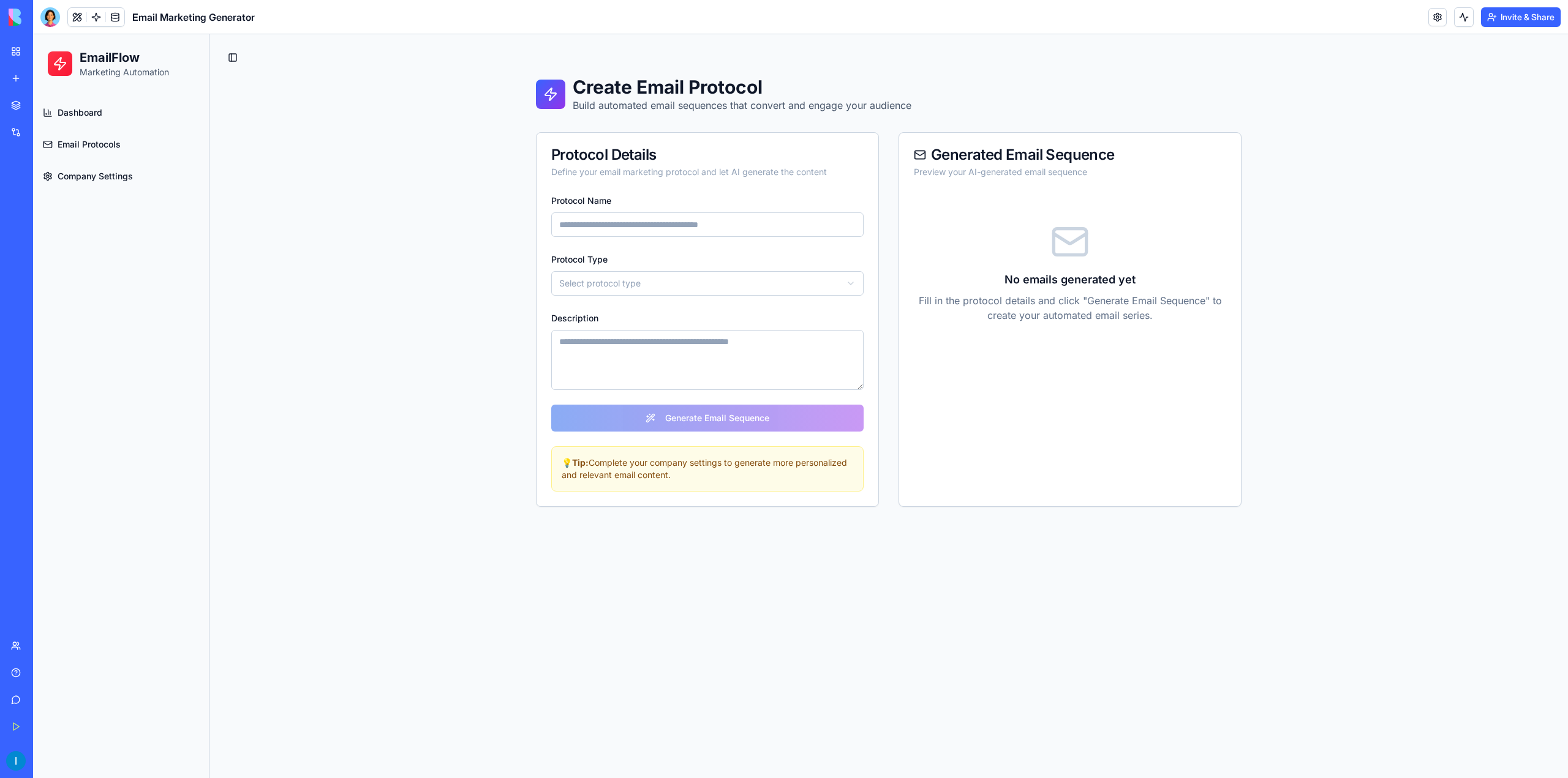
click at [626, 224] on input "Protocol Name" at bounding box center [707, 225] width 312 height 25
type input "**********"
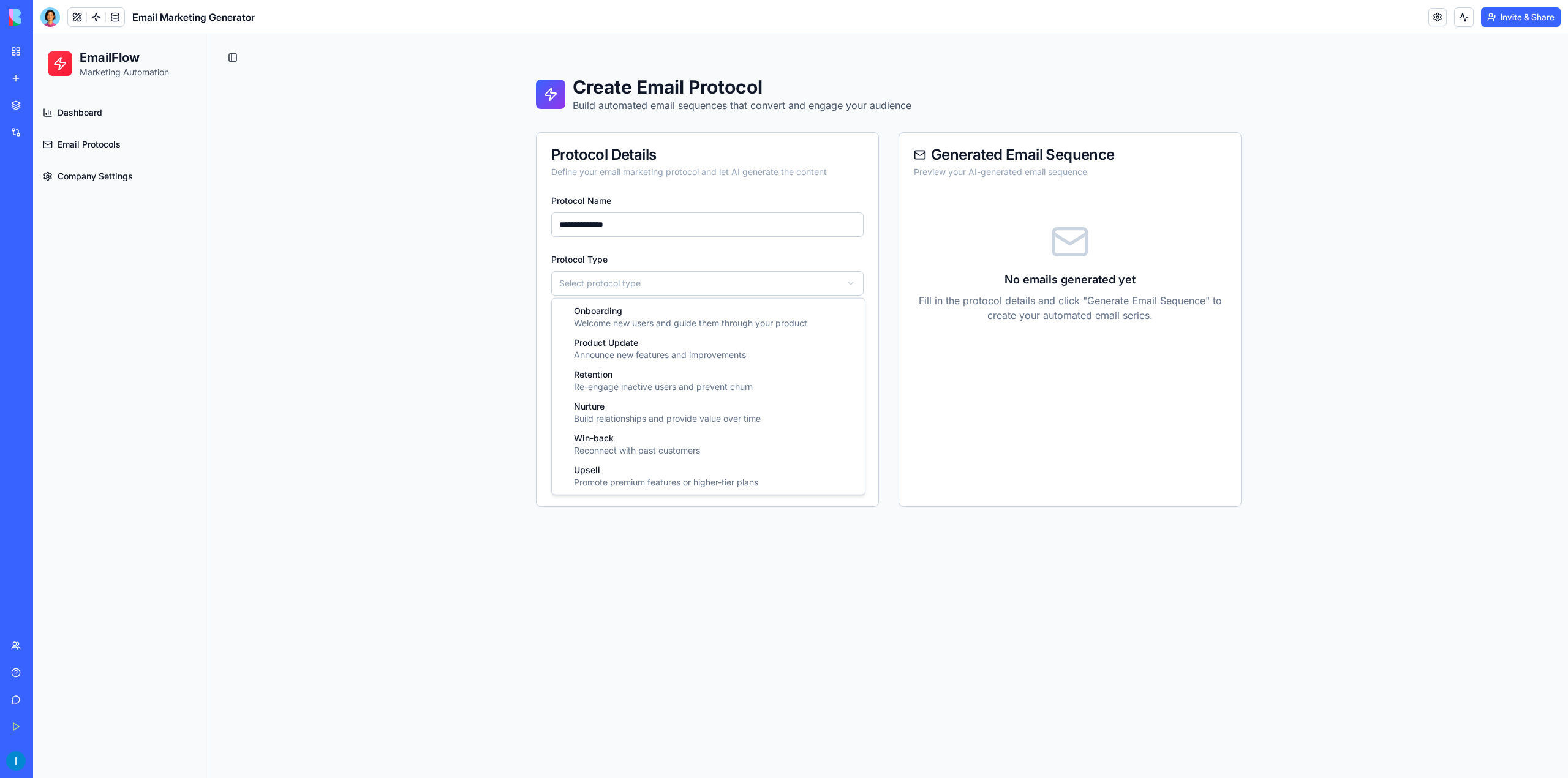
click at [711, 281] on html "**********" at bounding box center [801, 406] width 1535 height 744
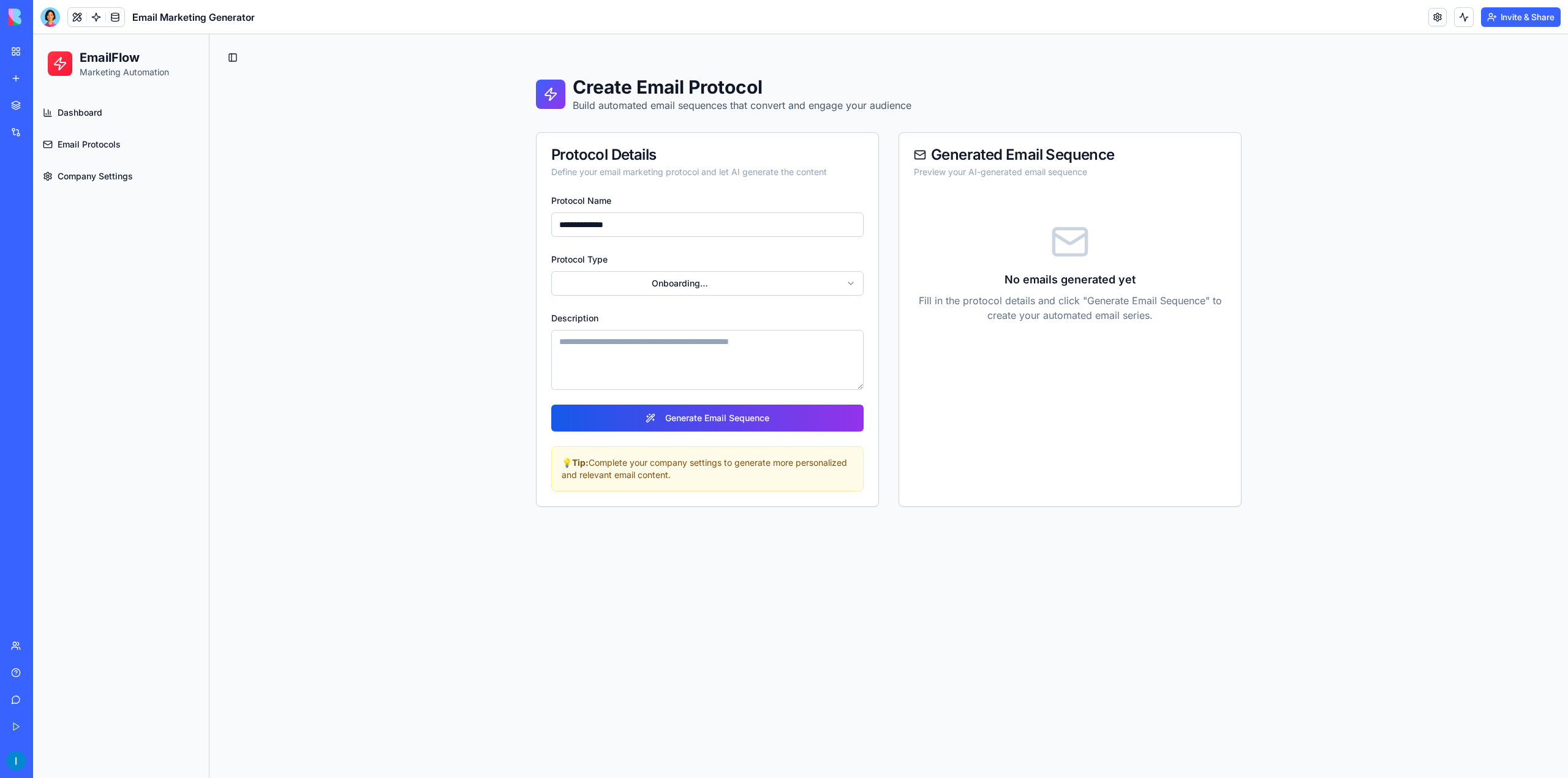
click at [691, 371] on textarea "Description" at bounding box center [707, 360] width 312 height 60
type textarea "*******"
click at [739, 421] on button "Generate Email Sequence" at bounding box center [707, 418] width 312 height 27
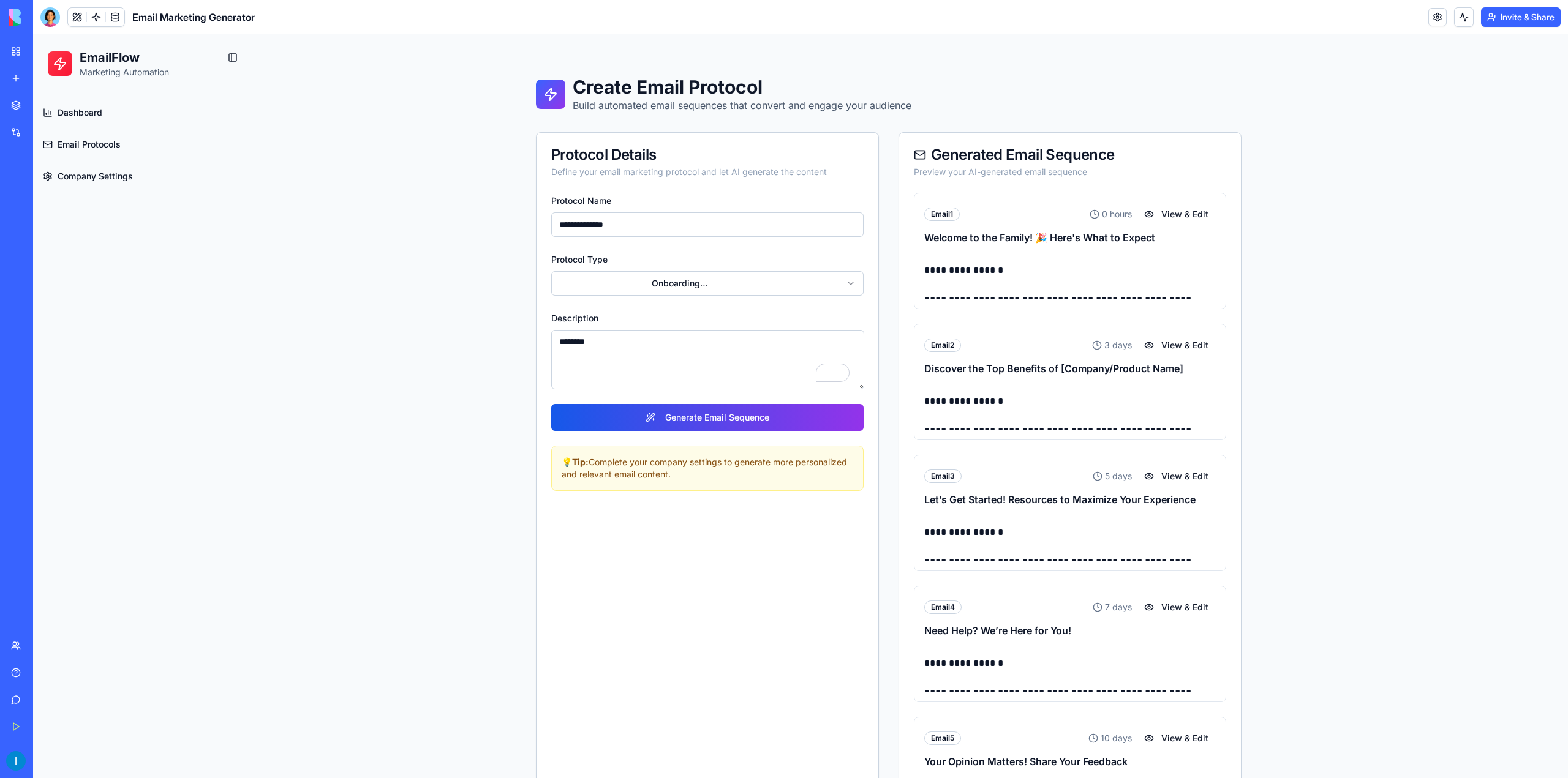
scroll to position [122, 0]
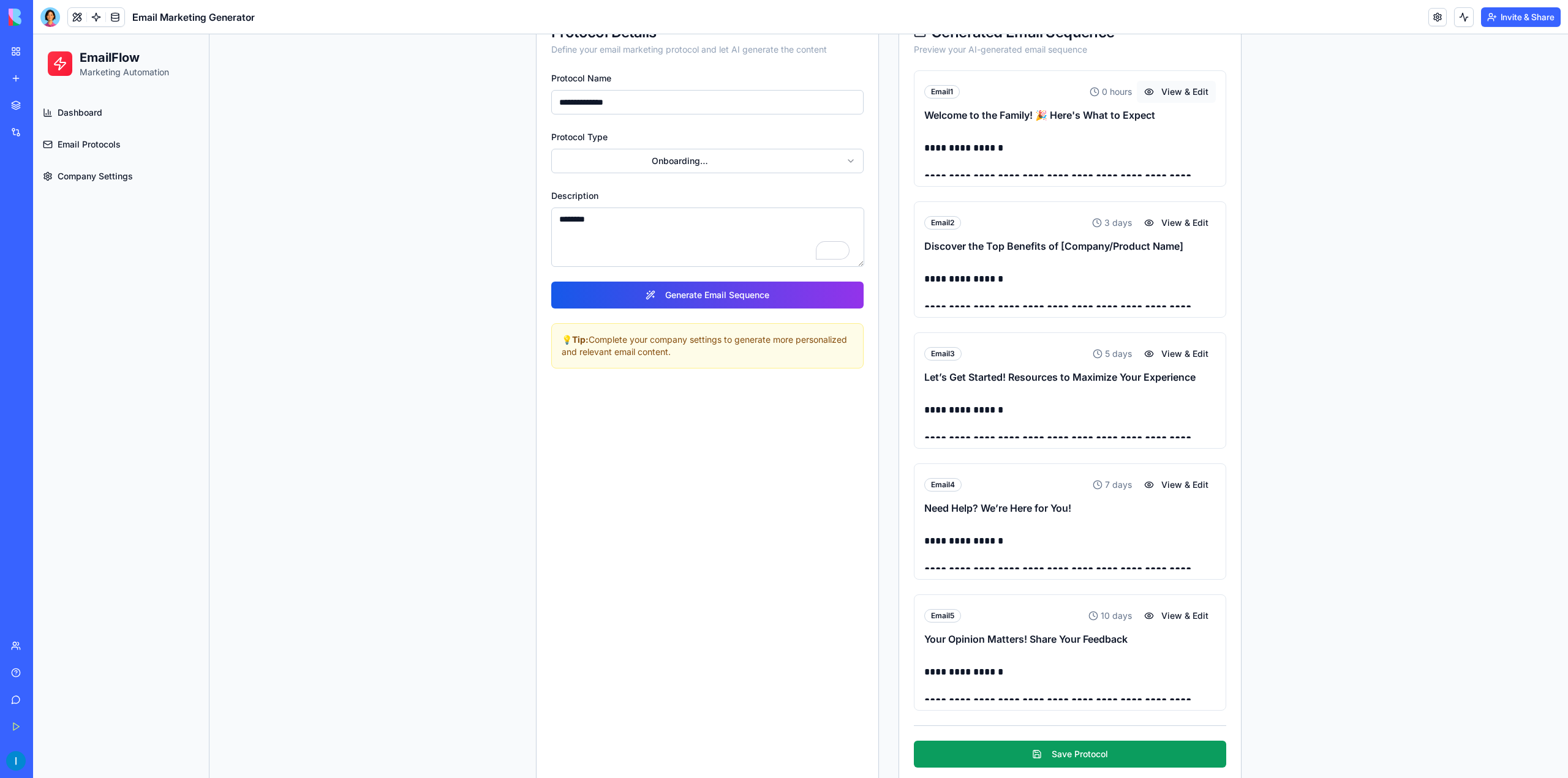
click at [1164, 91] on button "View & Edit" at bounding box center [1176, 92] width 79 height 22
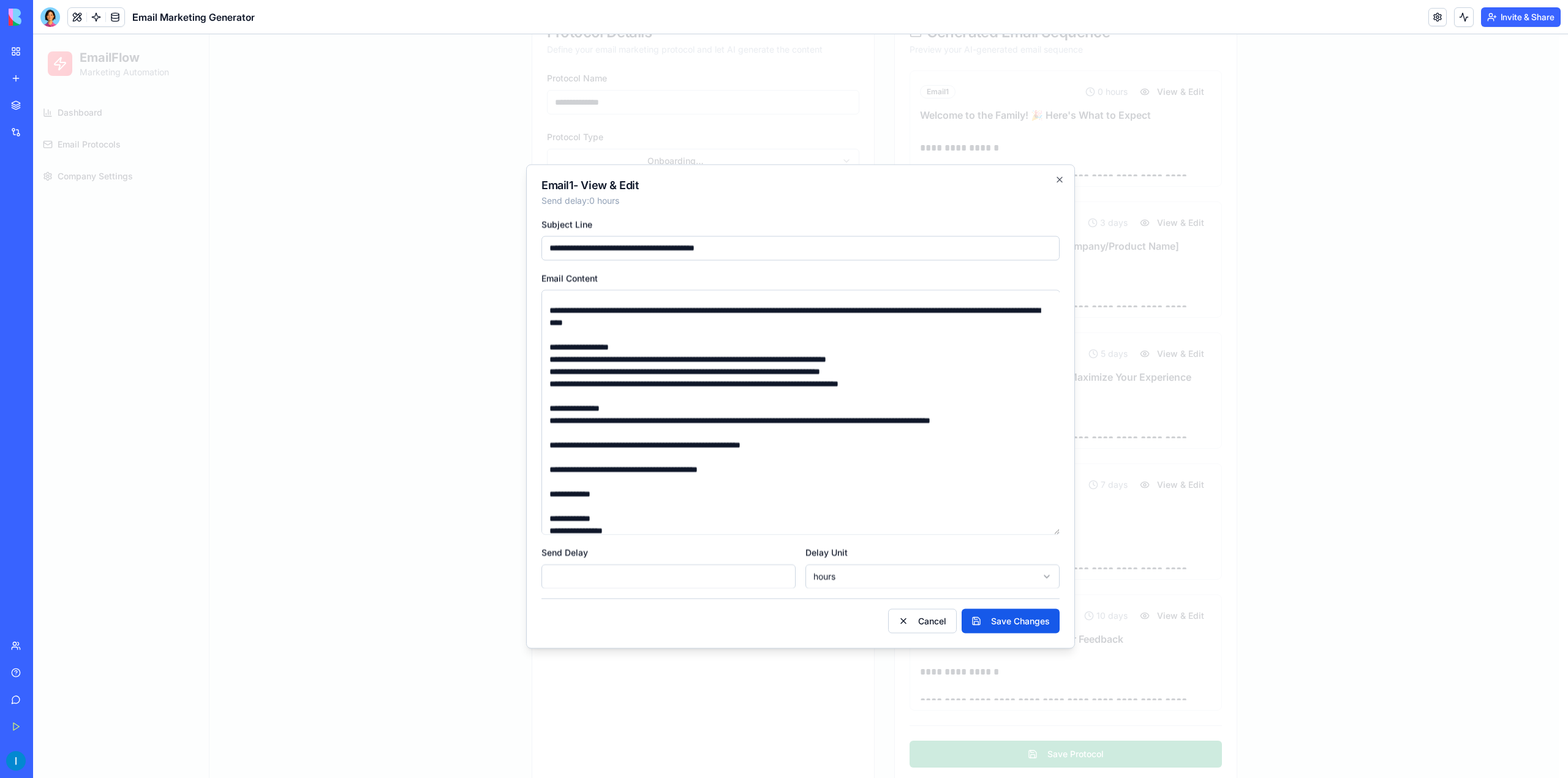
scroll to position [0, 0]
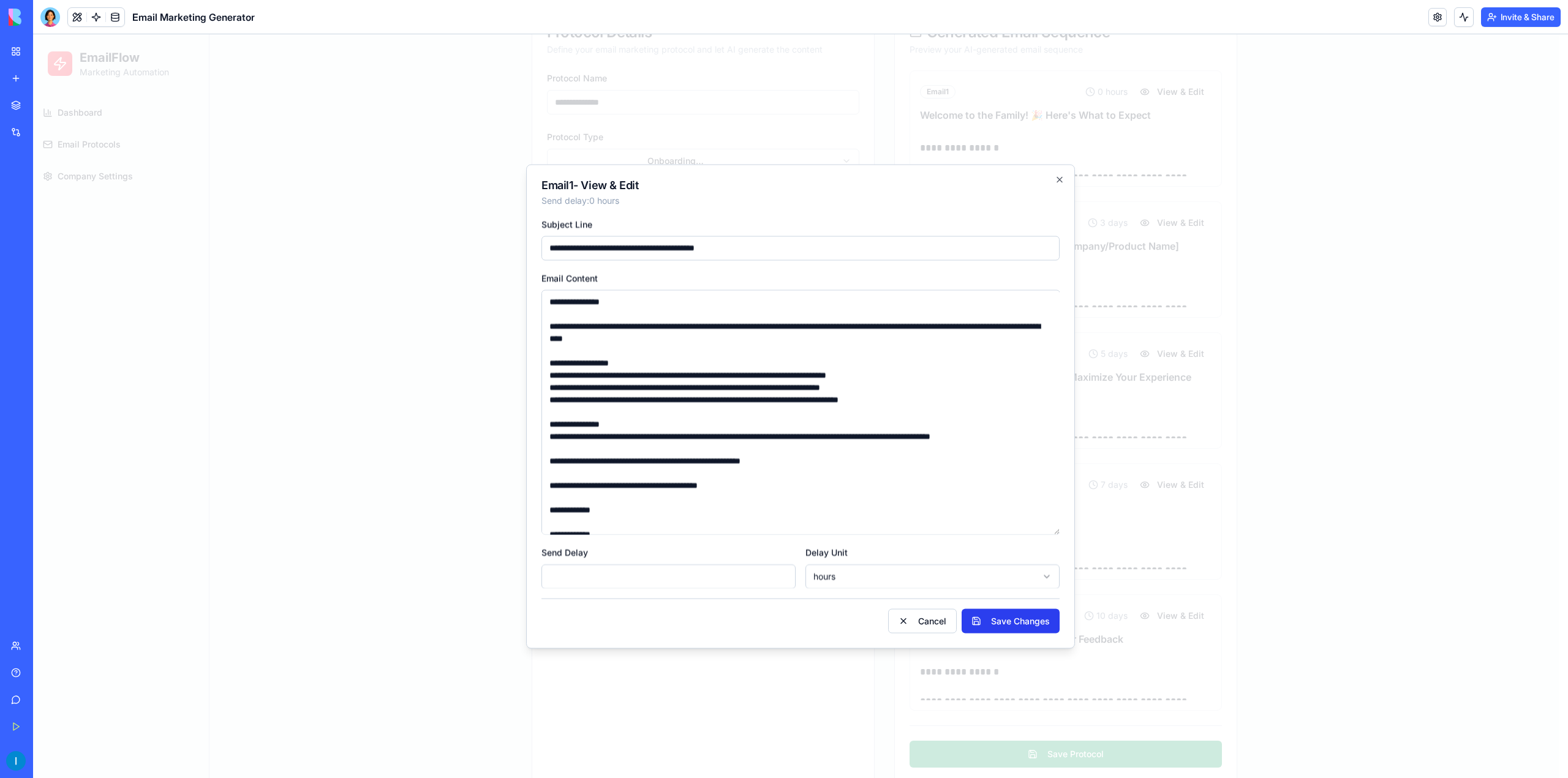
click at [1017, 618] on button "Save Changes" at bounding box center [1011, 621] width 98 height 25
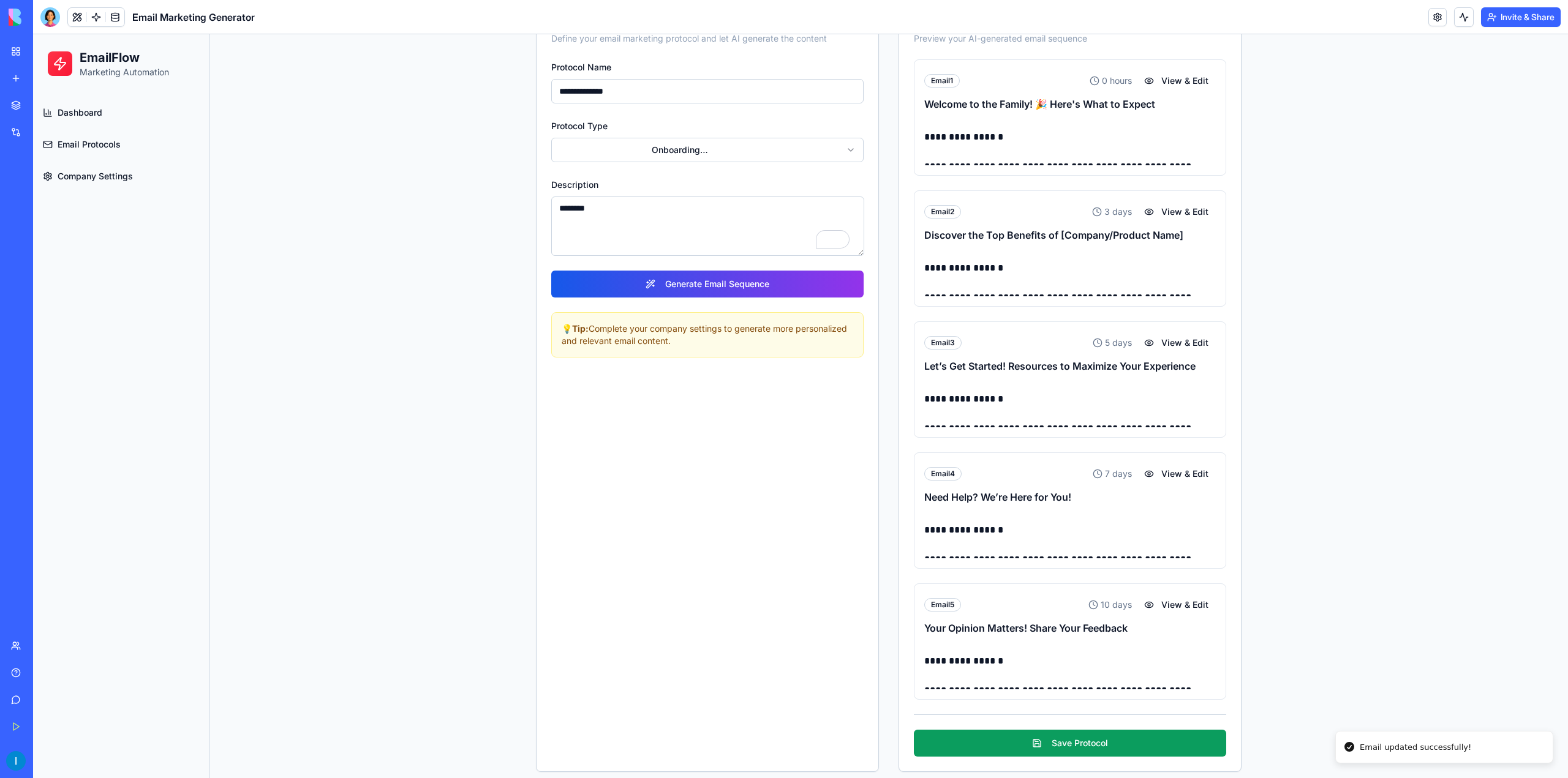
scroll to position [139, 0]
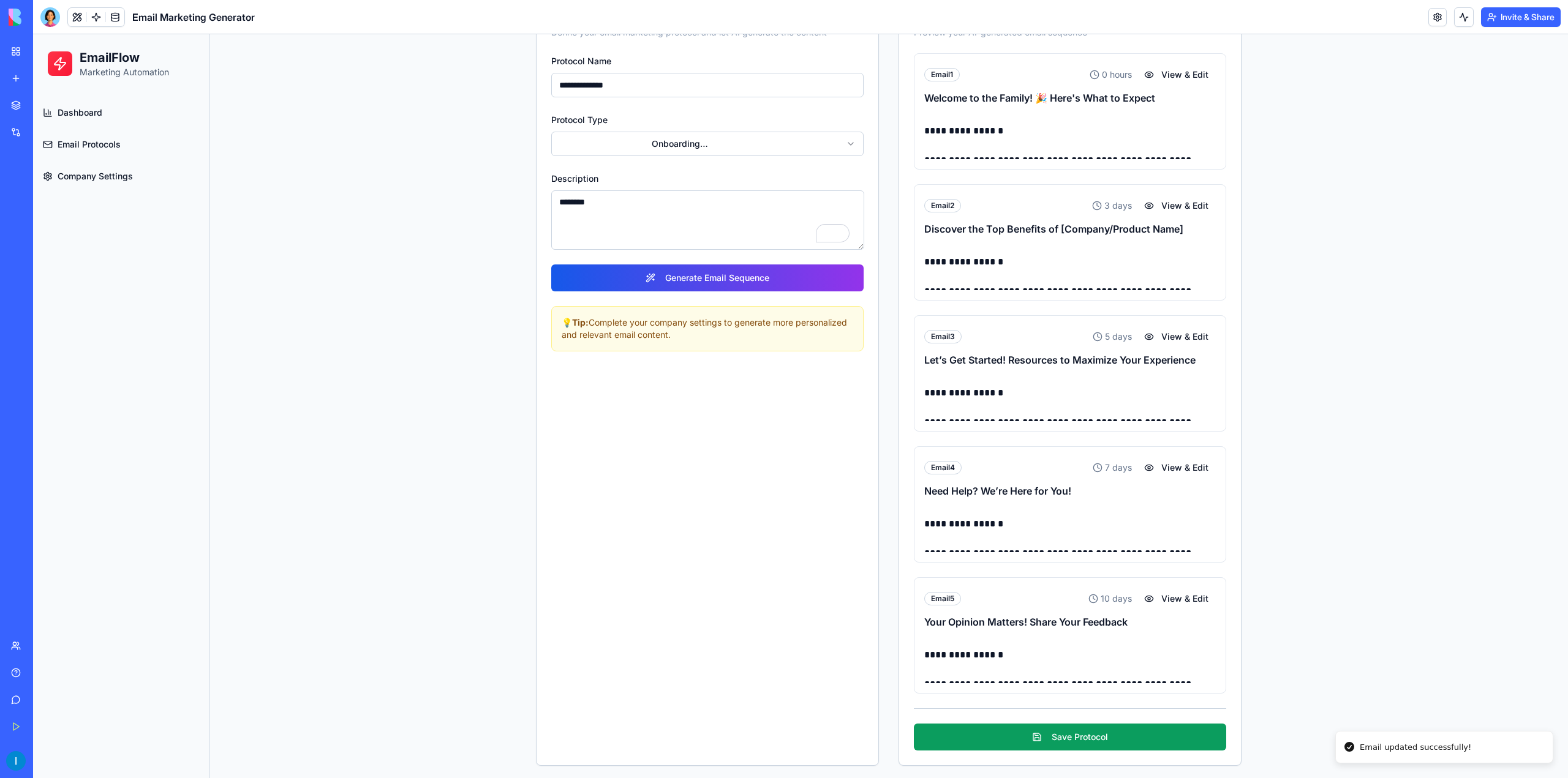
click at [1086, 648] on p "**********" at bounding box center [1070, 655] width 292 height 17
drag, startPoint x: 1092, startPoint y: 647, endPoint x: 1100, endPoint y: 714, distance: 67.5
click at [1100, 714] on div "**********" at bounding box center [1070, 402] width 312 height 698
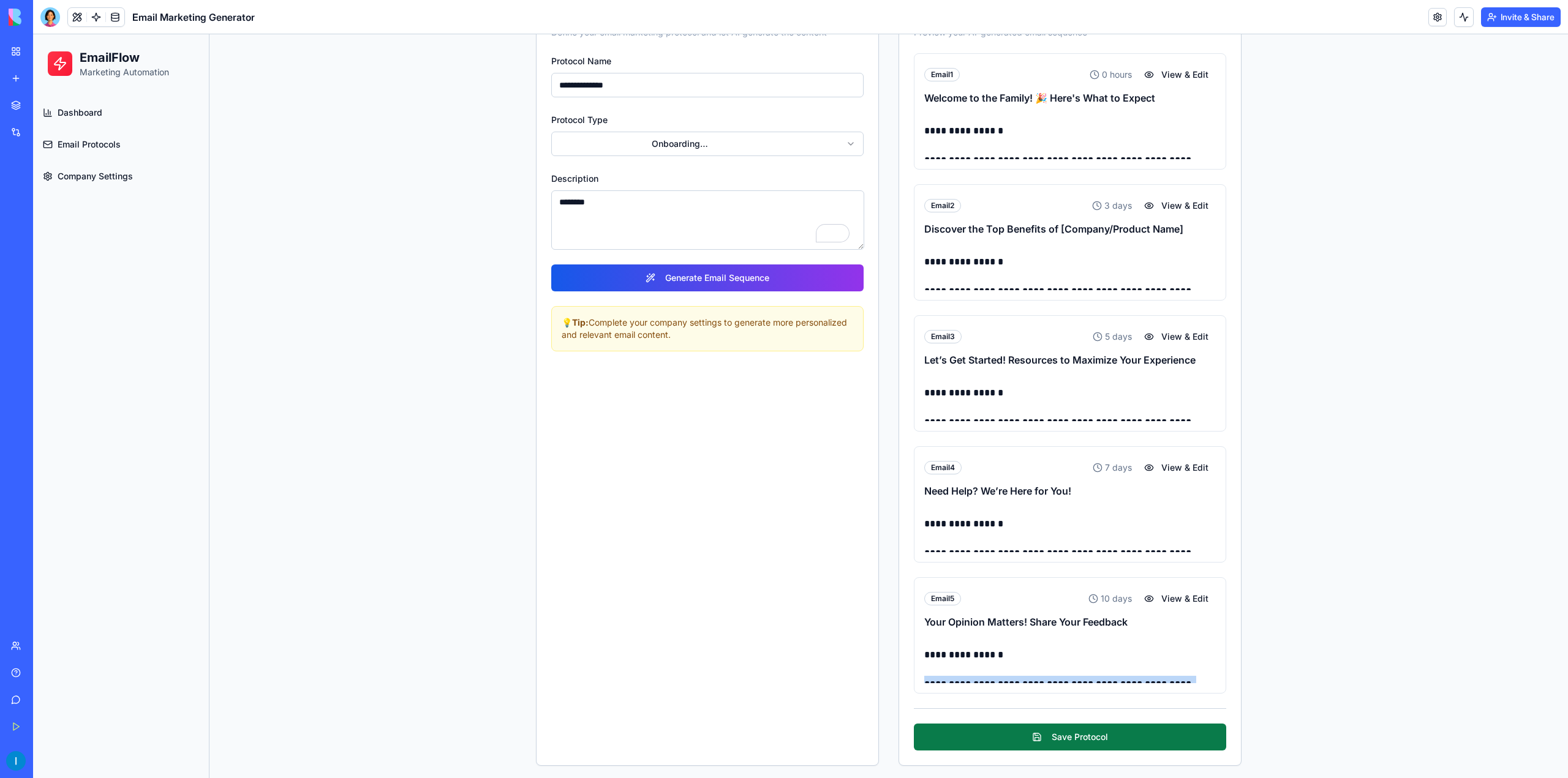
click at [1127, 727] on button "Save Protocol" at bounding box center [1070, 737] width 312 height 27
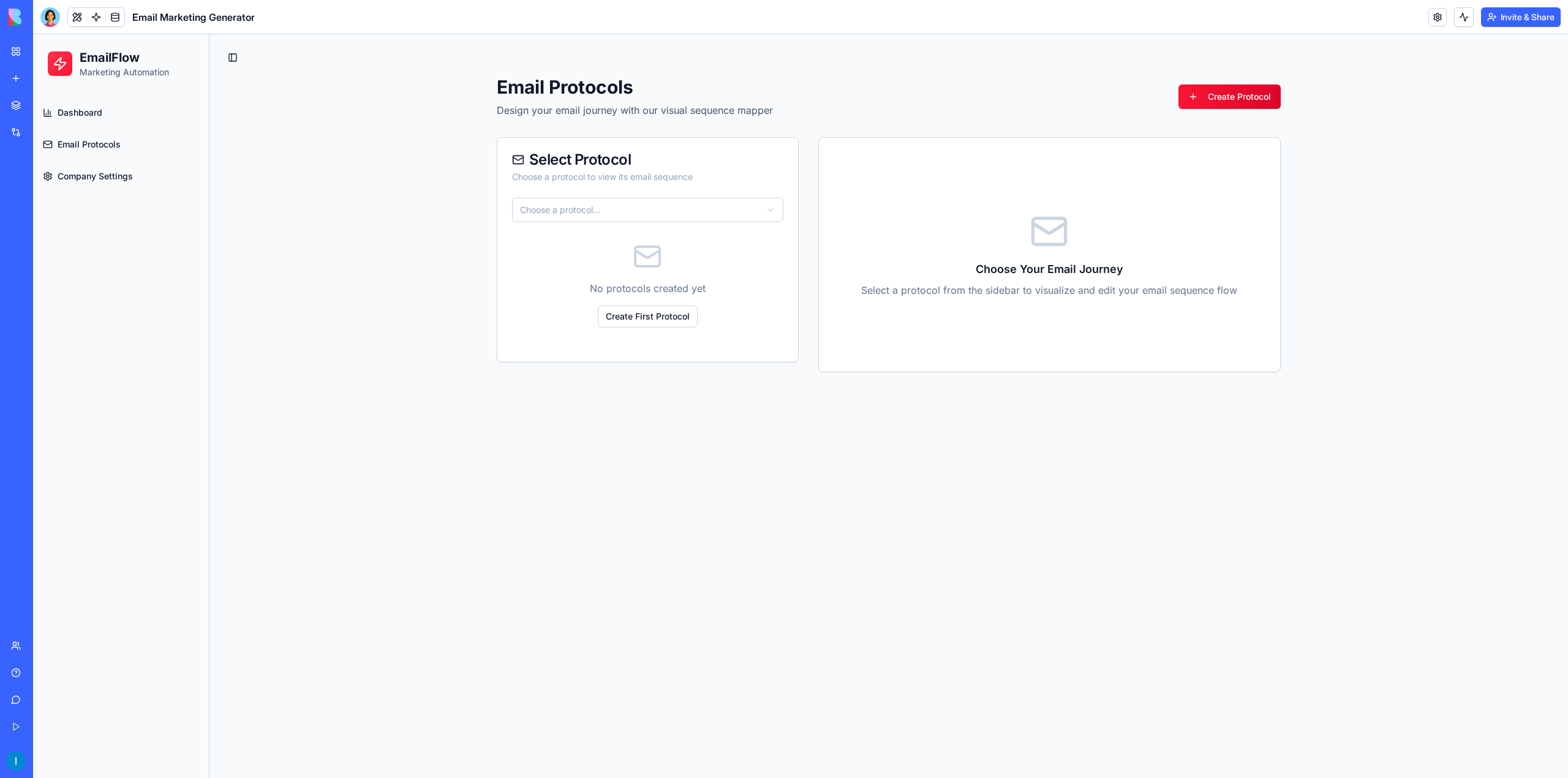
scroll to position [0, 0]
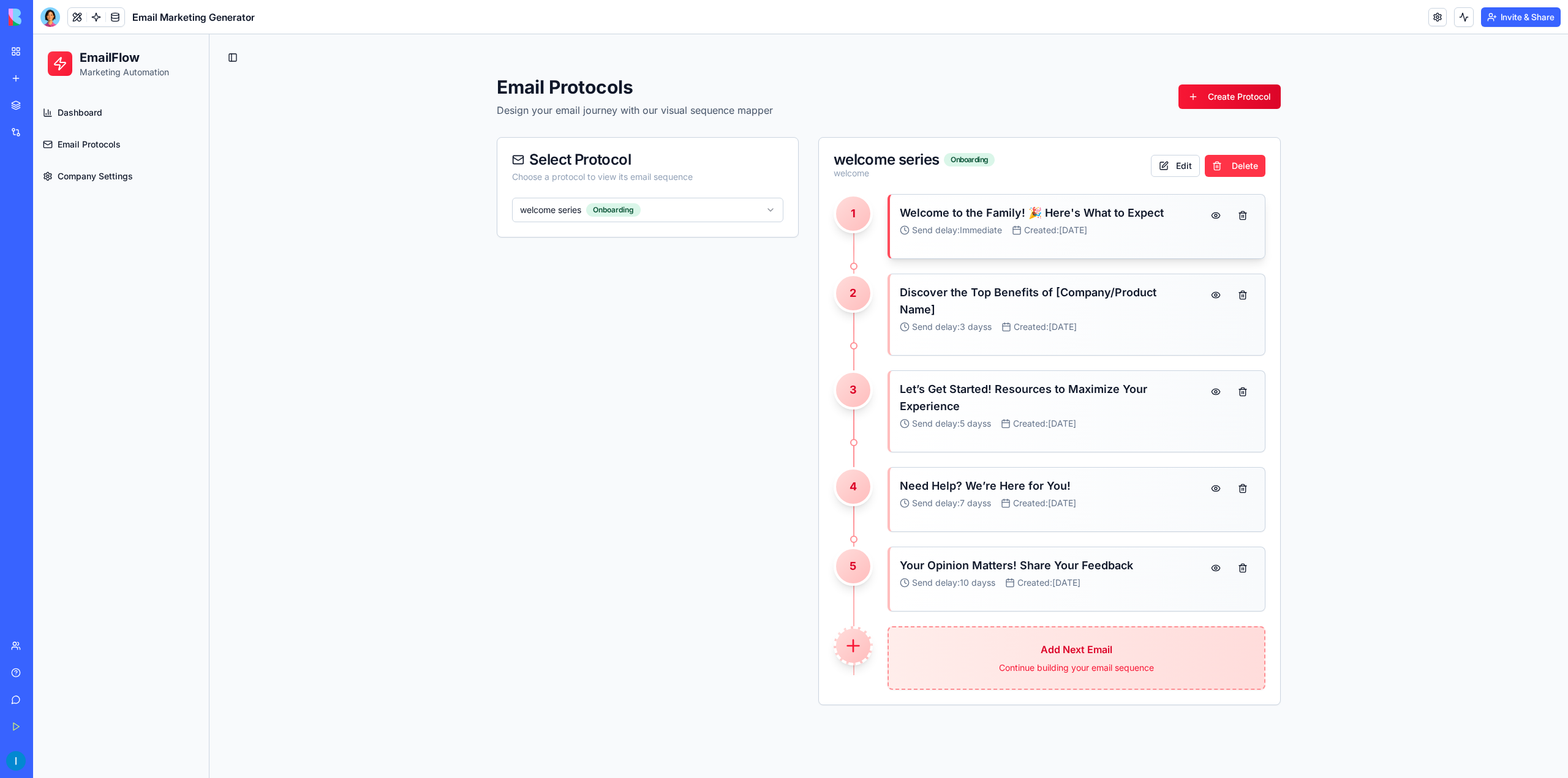
click at [1139, 223] on div "Welcome to the Family! 🎉 Here's What to Expect Send delay: Immediate Created: […" at bounding box center [1047, 223] width 294 height 37
click at [1135, 206] on h3 "Welcome to the Family! 🎉 Here's What to Expect" at bounding box center [1047, 213] width 294 height 17
click at [1221, 215] on button at bounding box center [1216, 216] width 25 height 22
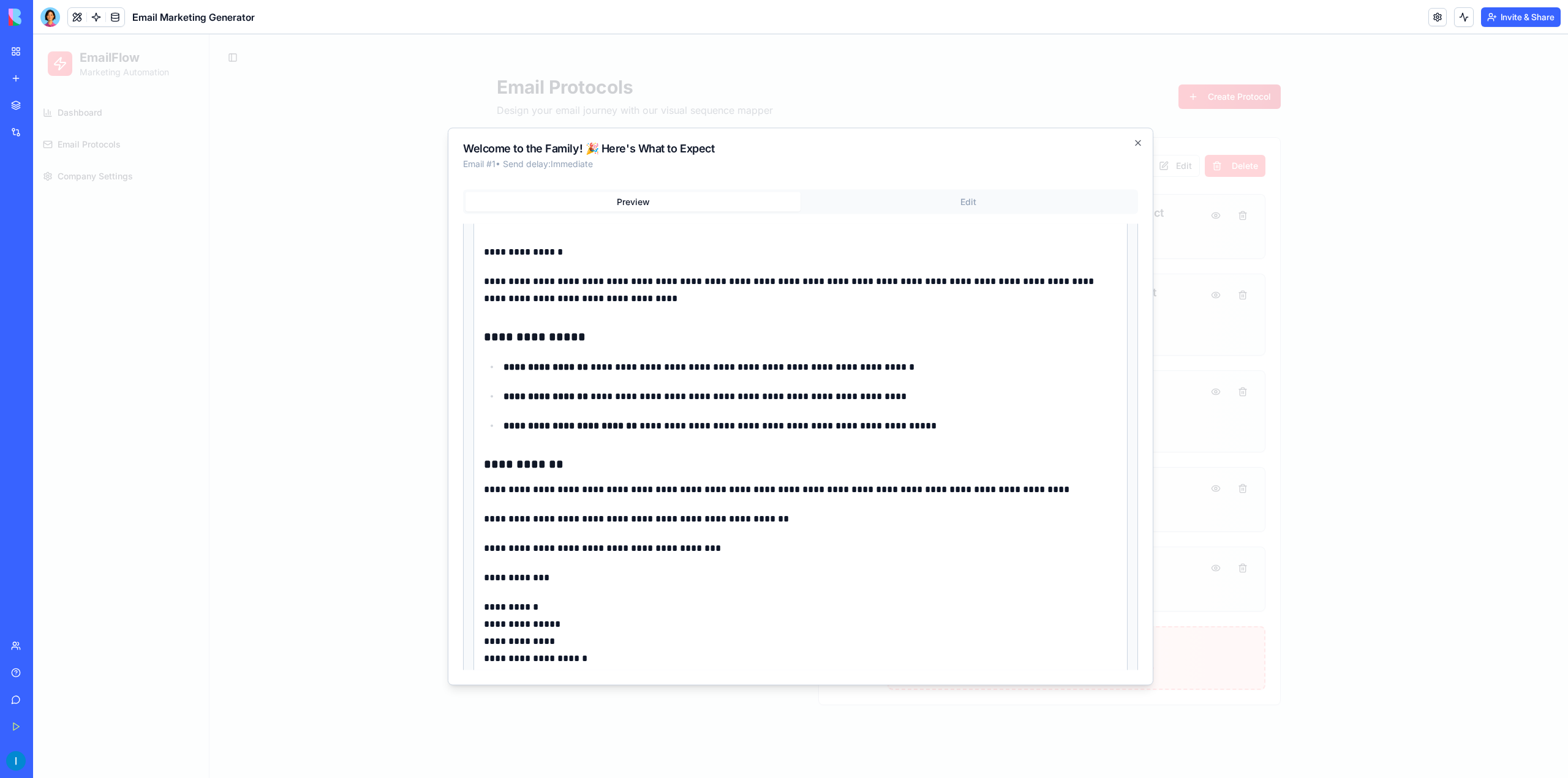
scroll to position [111, 0]
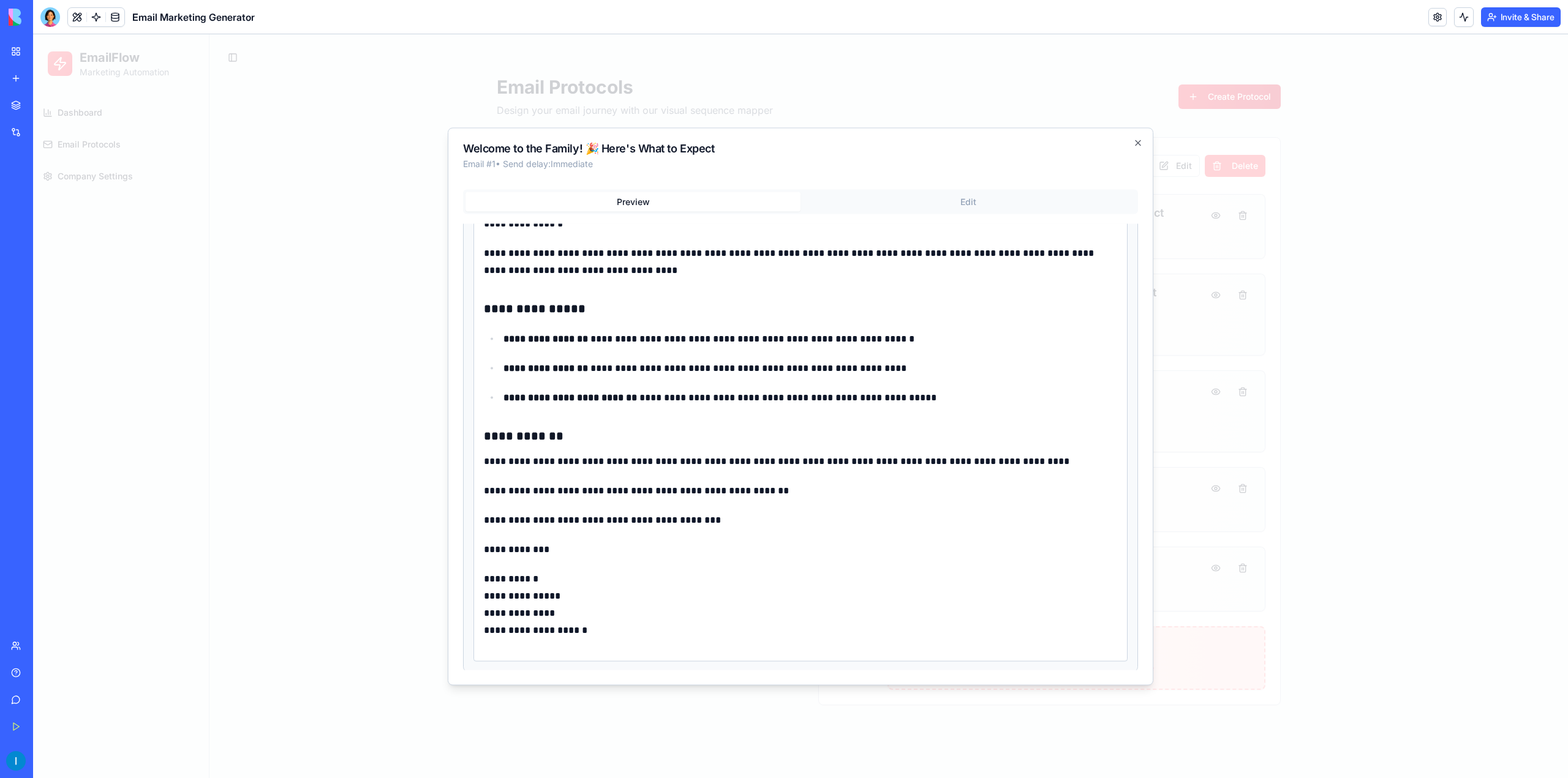
click at [950, 201] on div "**********" at bounding box center [801, 406] width 706 height 558
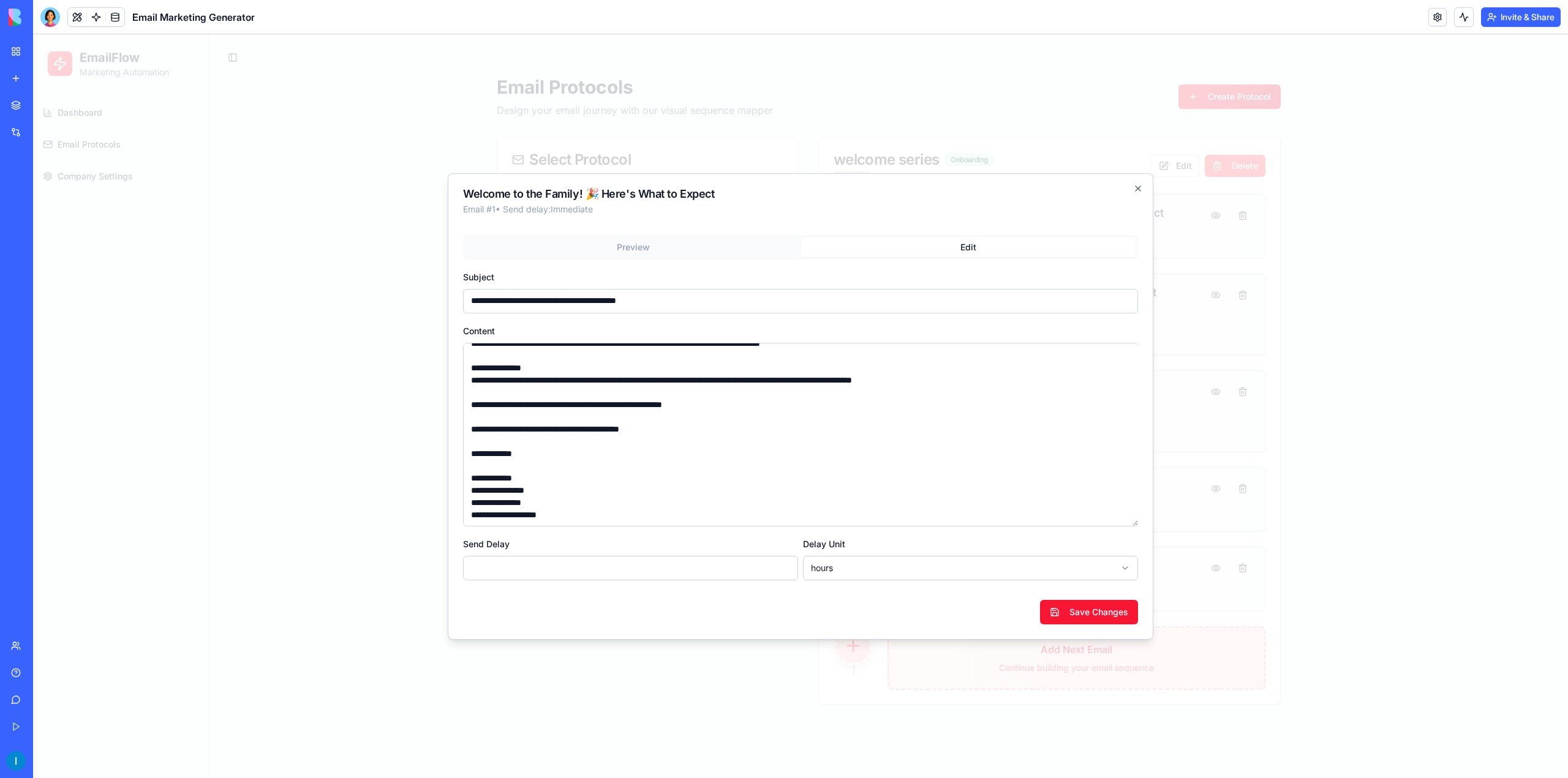
scroll to position [0, 0]
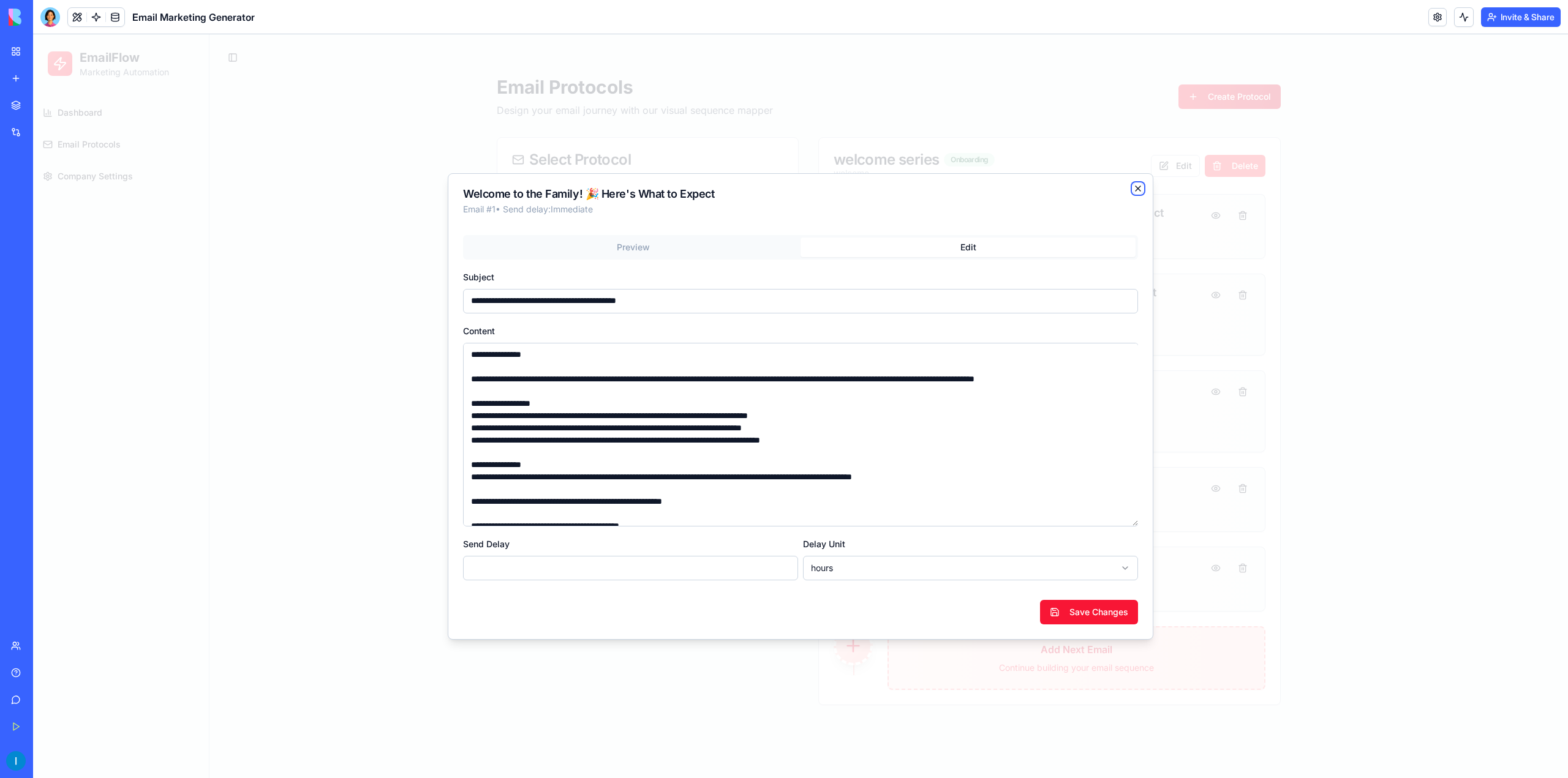
click at [1142, 187] on icon "button" at bounding box center [1138, 189] width 10 height 10
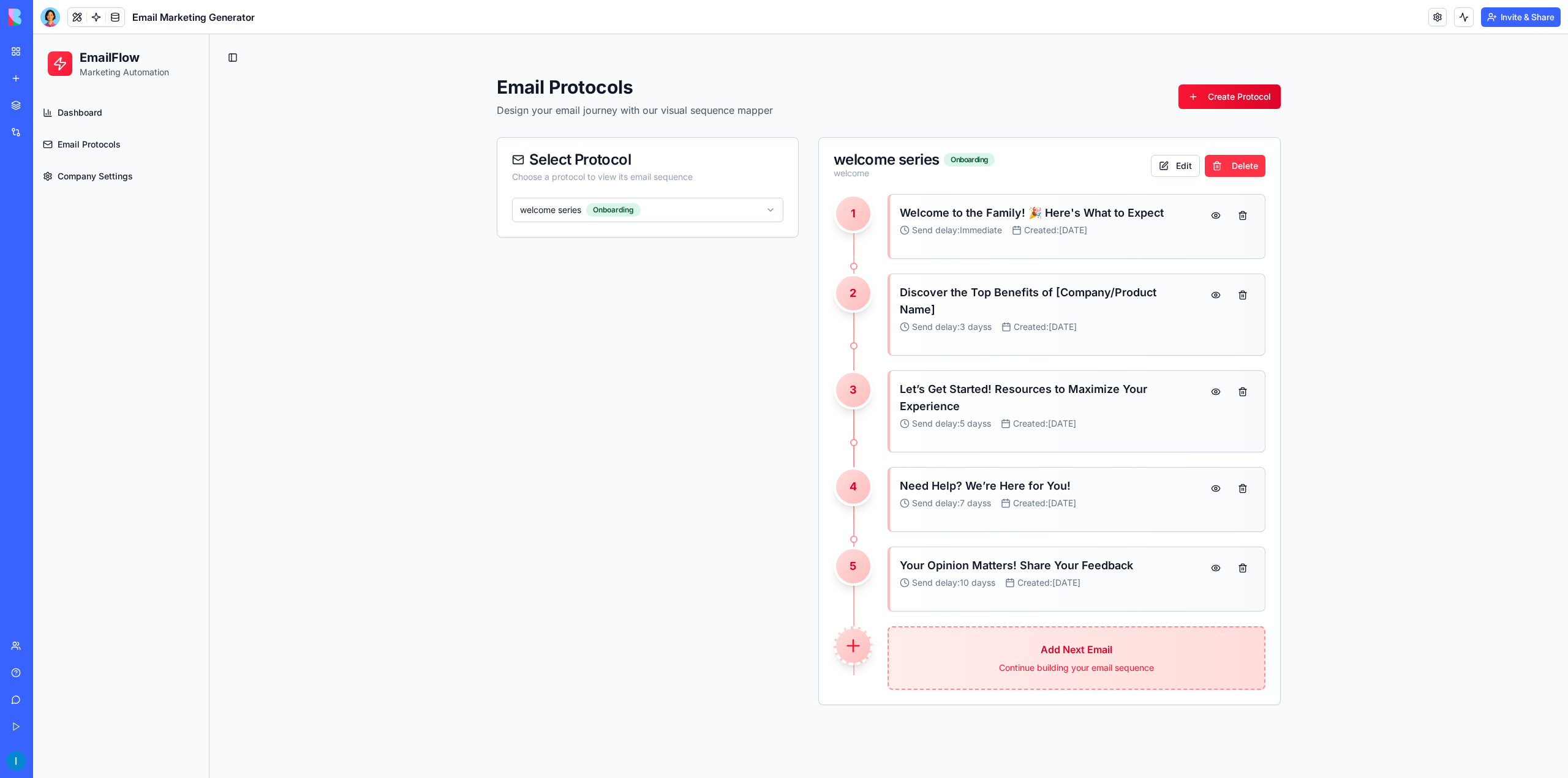
click at [80, 175] on span "Company Settings" at bounding box center [95, 176] width 76 height 12
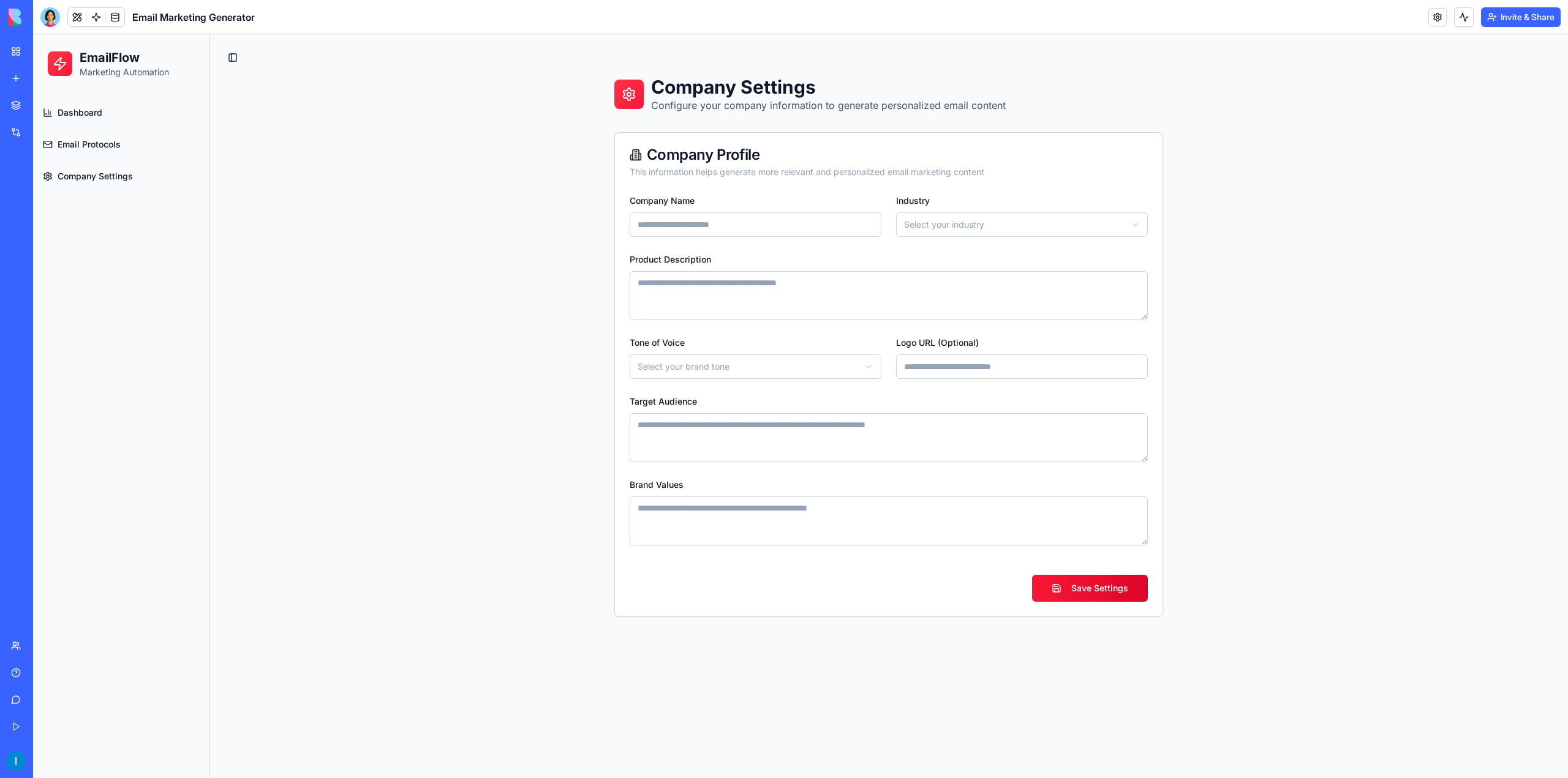
click at [833, 224] on input "Company Name" at bounding box center [756, 225] width 252 height 25
click at [811, 369] on html "**********" at bounding box center [801, 406] width 1535 height 744
click at [802, 432] on textarea "Target Audience" at bounding box center [888, 438] width 518 height 49
click at [789, 508] on textarea "Brand Values" at bounding box center [888, 521] width 518 height 49
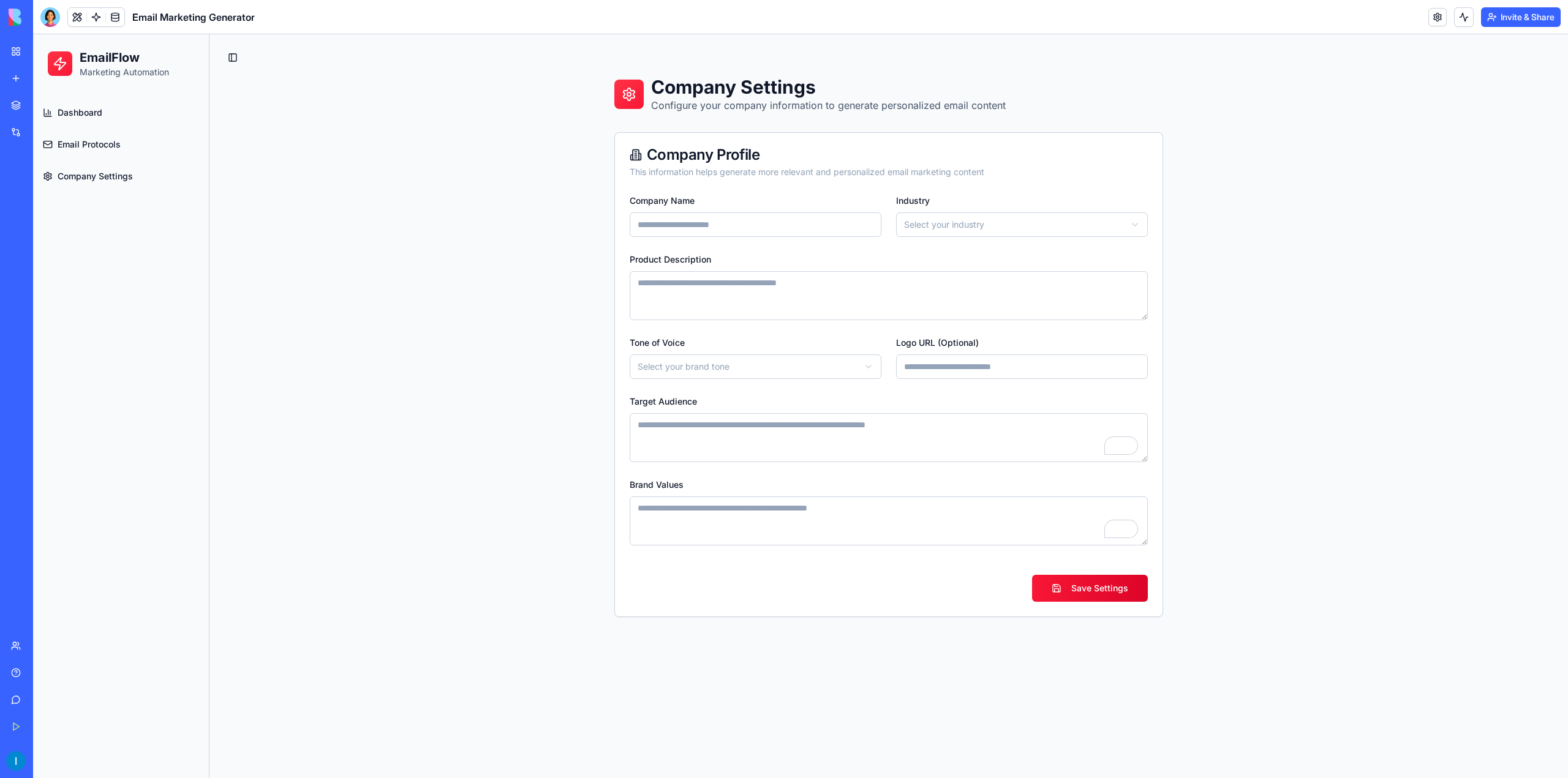
click at [962, 371] on input "Logo URL (Optional)" at bounding box center [1022, 367] width 252 height 25
click at [968, 238] on form "**********" at bounding box center [888, 397] width 518 height 409
click at [969, 227] on html "**********" at bounding box center [801, 406] width 1535 height 744
click at [80, 139] on span "Email Protocols" at bounding box center [89, 144] width 63 height 12
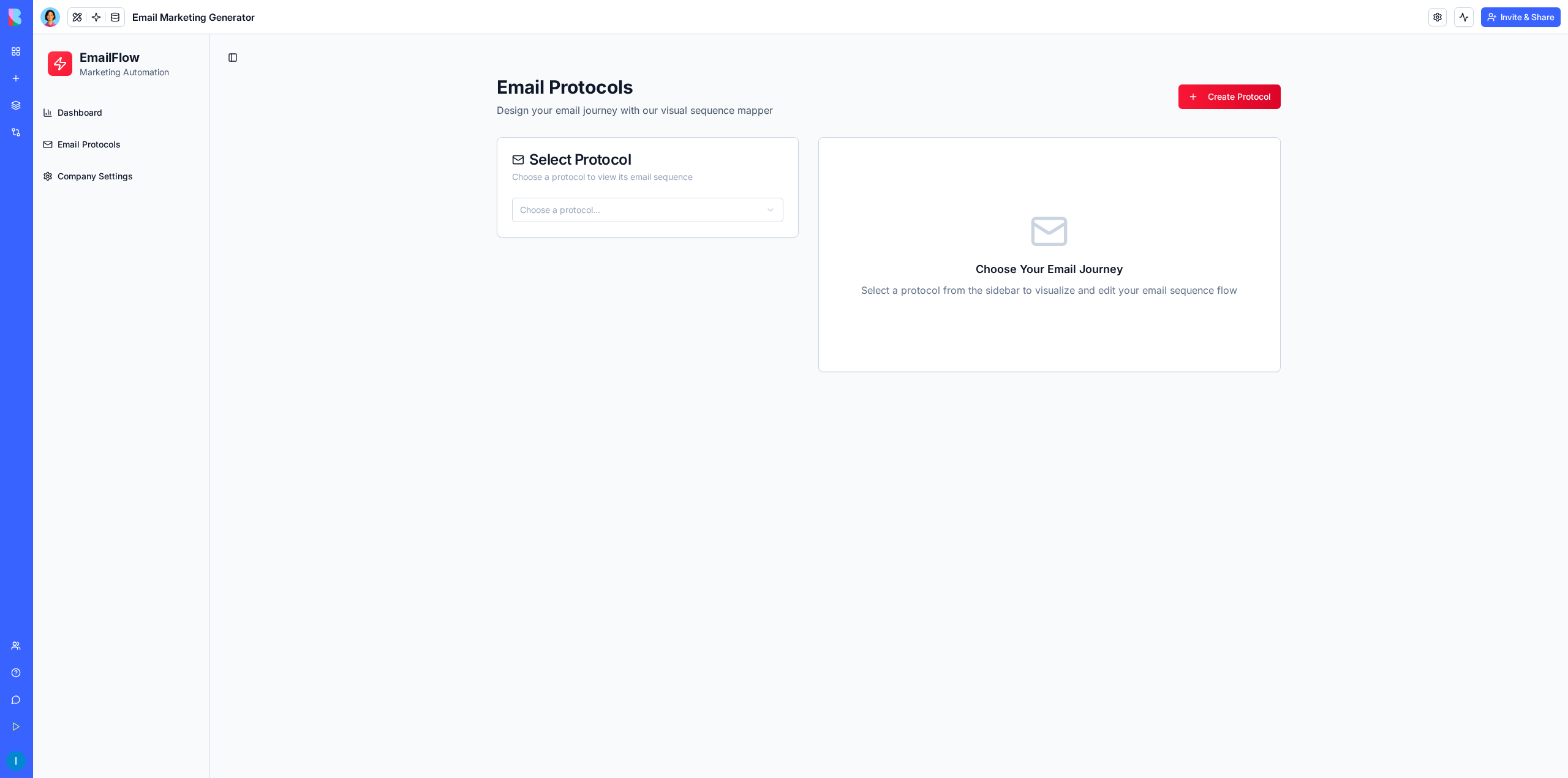
click at [87, 113] on span "Dashboard" at bounding box center [80, 112] width 45 height 12
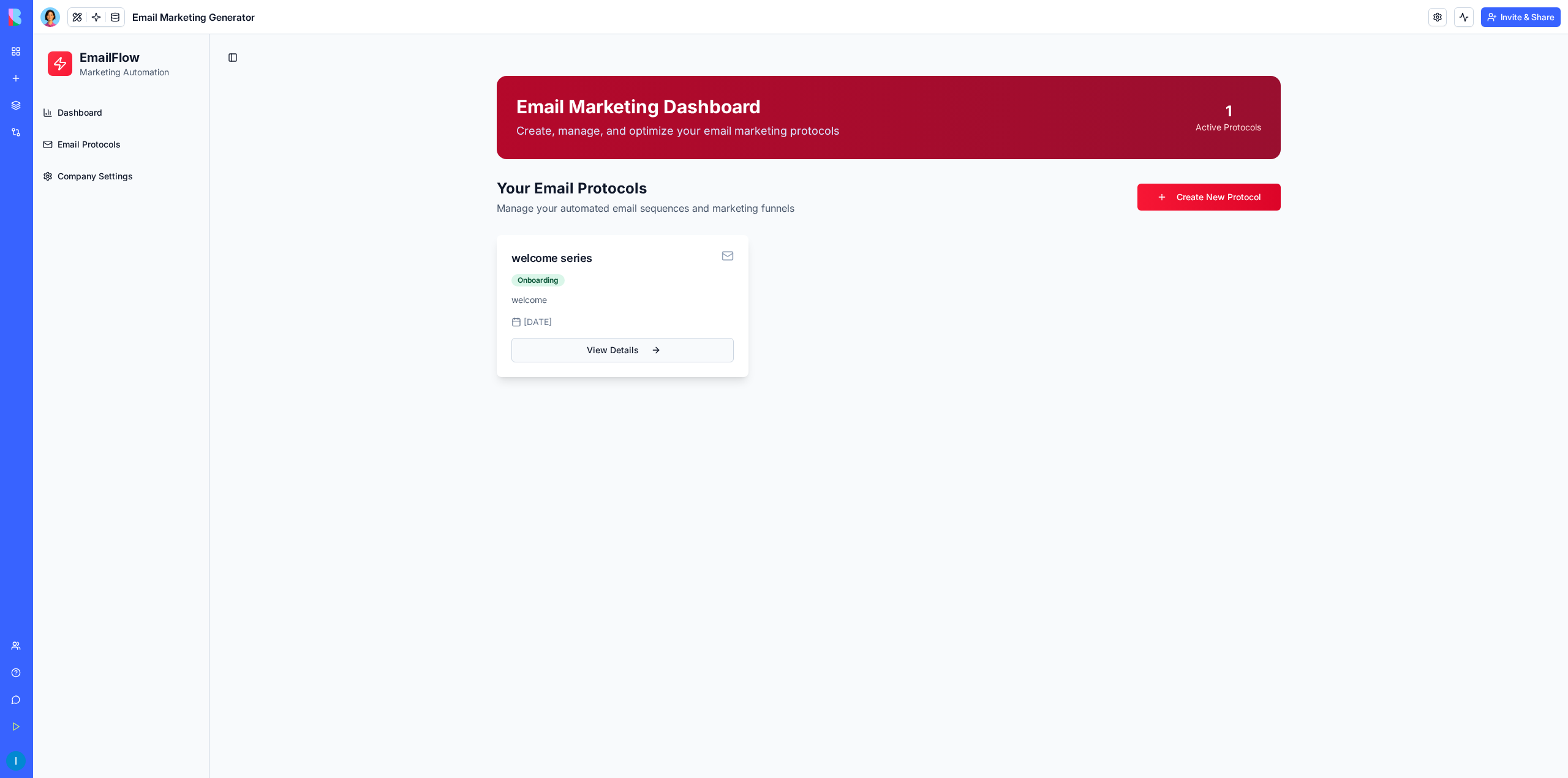
click at [694, 359] on link "View Details" at bounding box center [622, 350] width 222 height 25
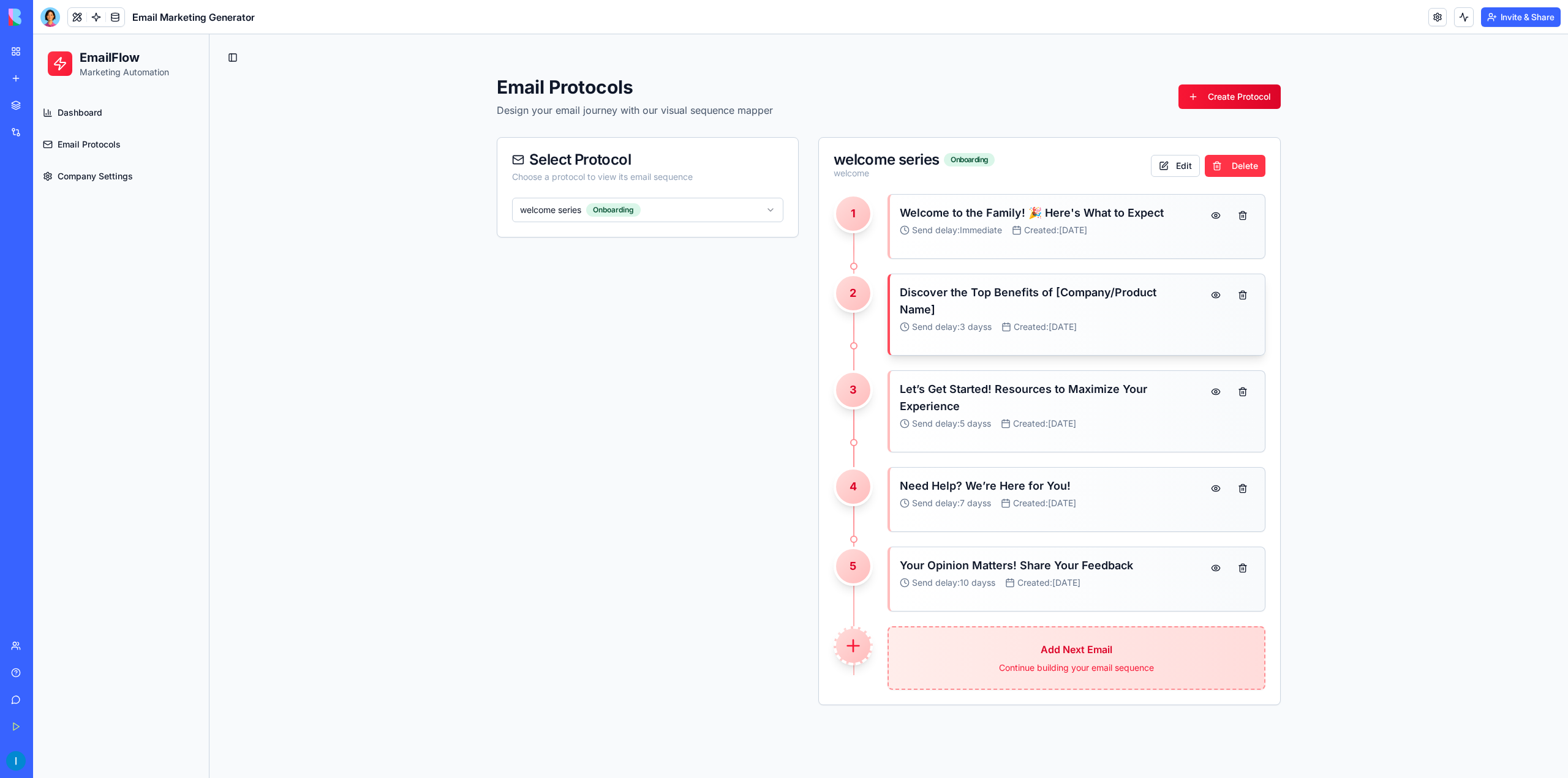
click at [1065, 321] on div "Created: [DATE]" at bounding box center [1039, 327] width 76 height 12
click at [859, 296] on div "2" at bounding box center [853, 294] width 39 height 39
click at [1085, 386] on h3 "Let’s Get Started! Resources to Maximize Your Experience" at bounding box center [1047, 398] width 294 height 34
click at [777, 480] on div "Select Protocol Choose a protocol to view its email sequence welcome series Onb…" at bounding box center [648, 421] width 302 height 568
click at [1215, 296] on button at bounding box center [1216, 295] width 25 height 22
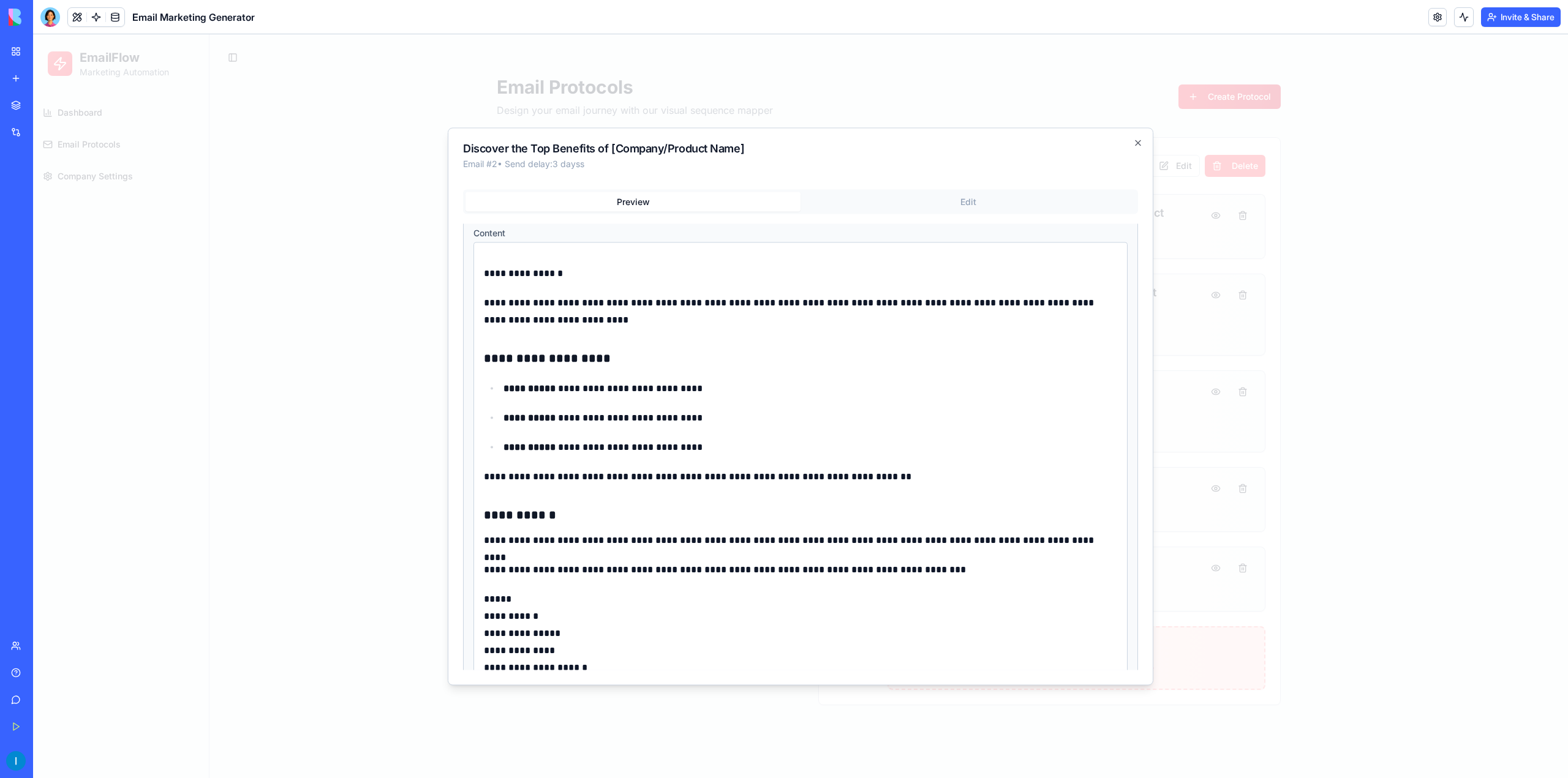
scroll to position [99, 0]
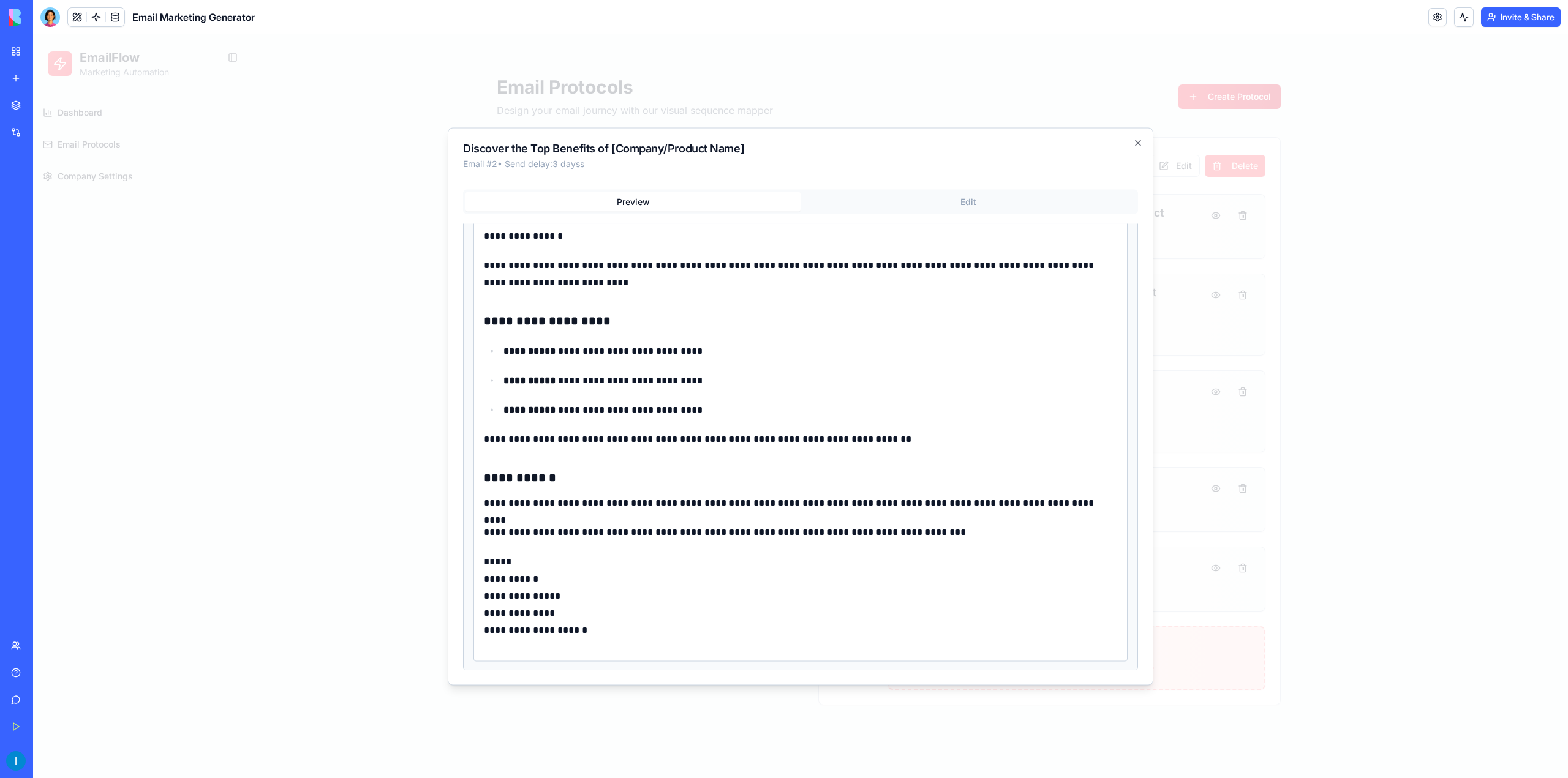
click at [348, 445] on div at bounding box center [801, 406] width 1535 height 744
